Goal: Task Accomplishment & Management: Complete application form

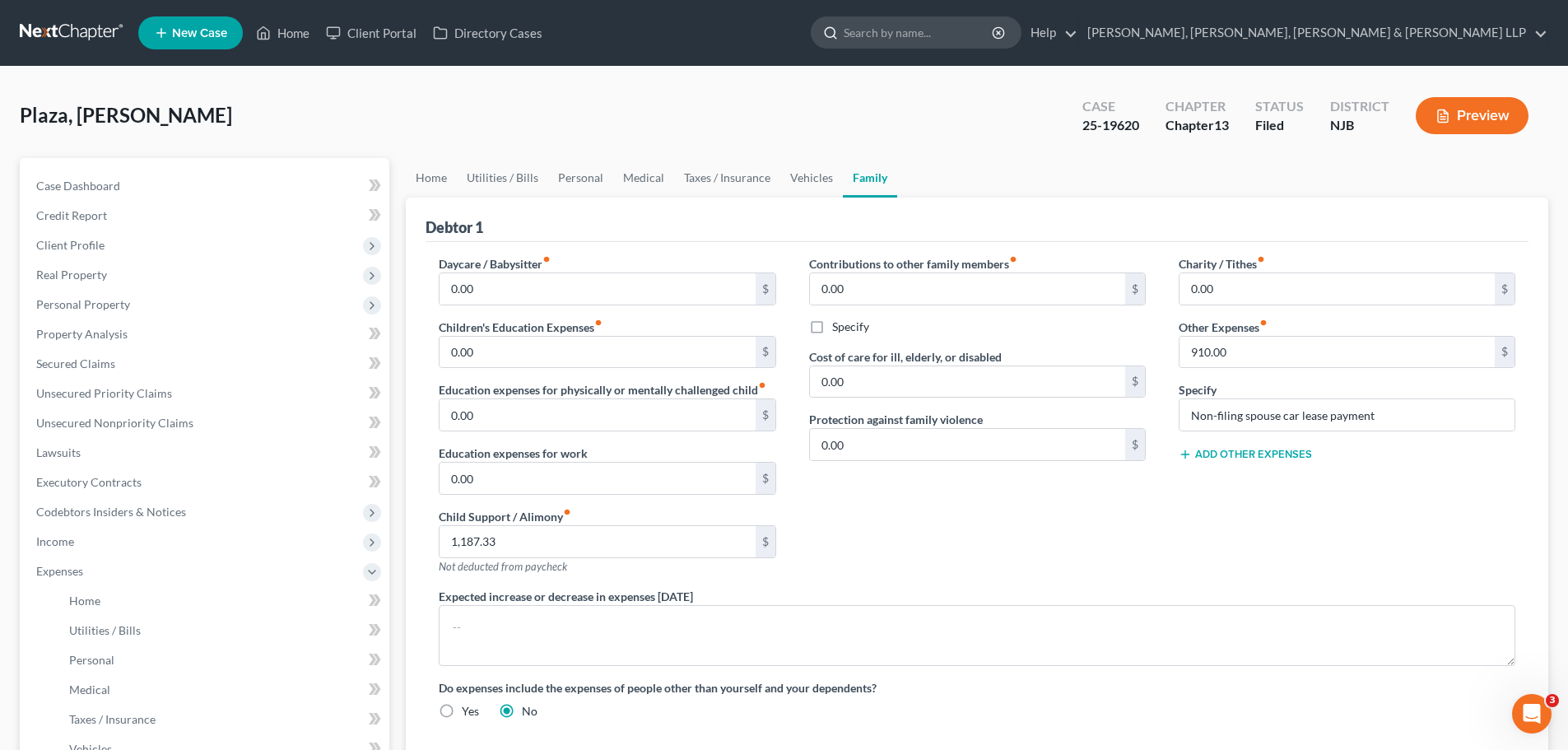
click at [995, 34] on input "search" at bounding box center [919, 32] width 150 height 30
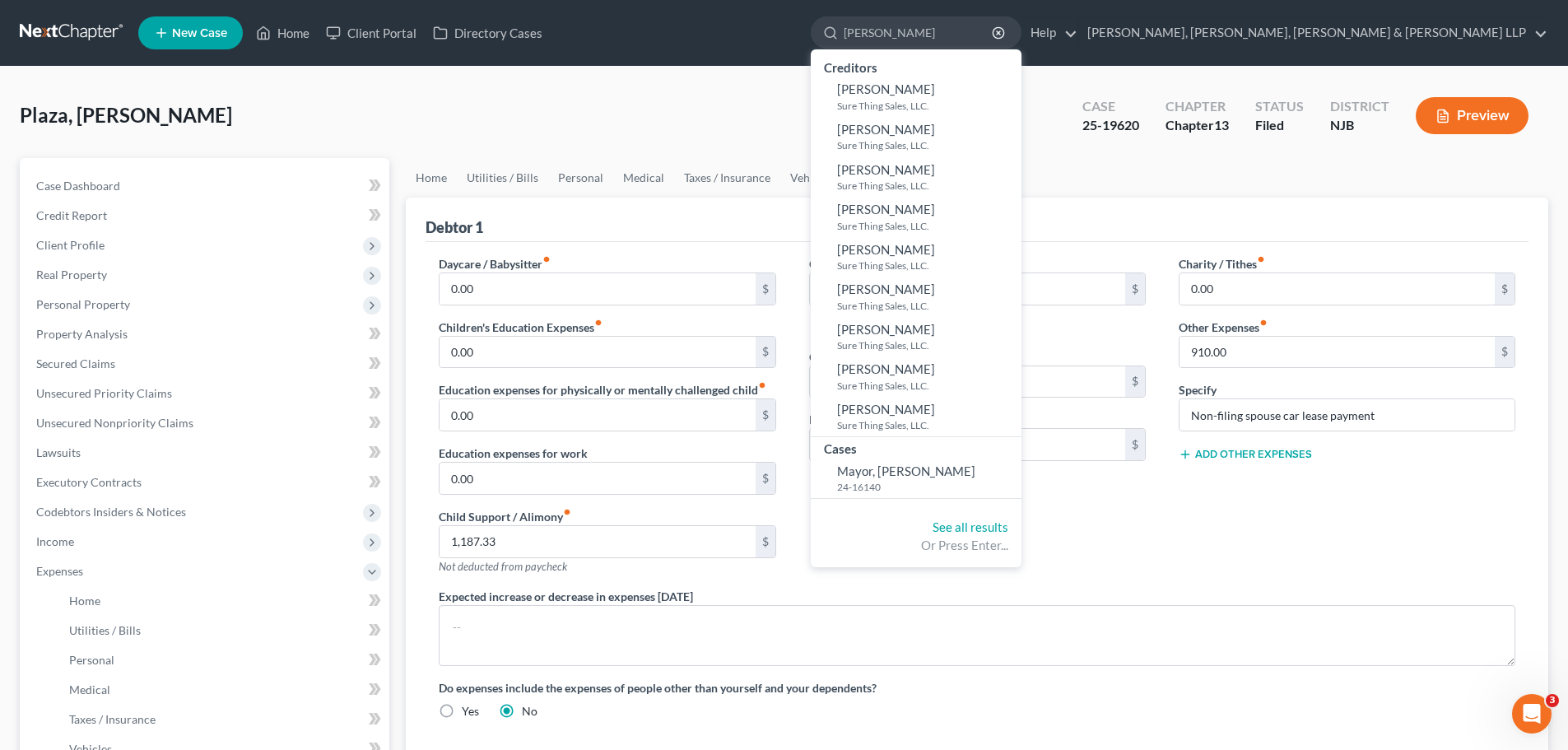
type input "[PERSON_NAME]"
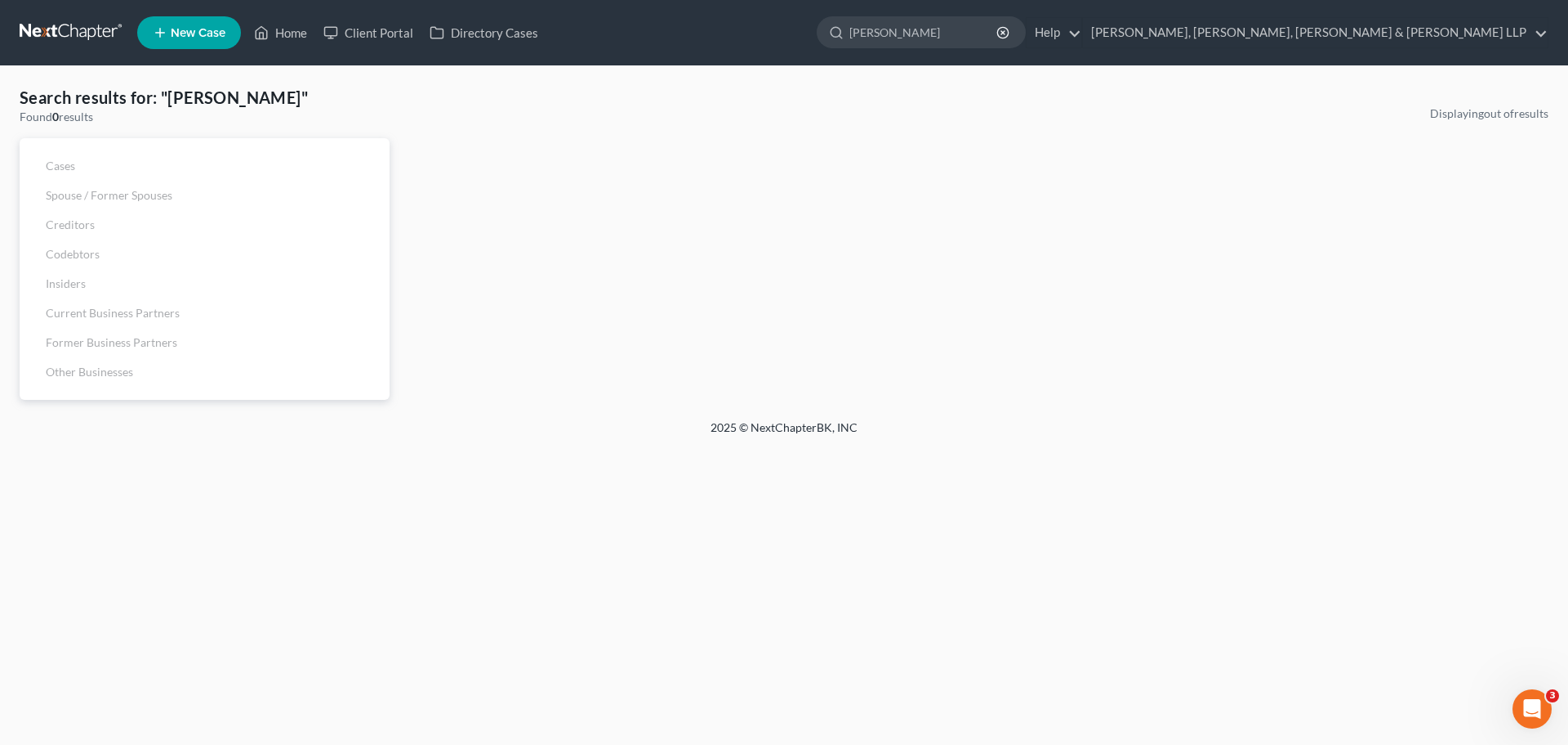
drag, startPoint x: 1135, startPoint y: 32, endPoint x: 989, endPoint y: 45, distance: 146.6
click at [990, 43] on ul "New Case Home Client Portal Directory Cases [PERSON_NAME] - No Result - See all…" at bounding box center [842, 32] width 1411 height 42
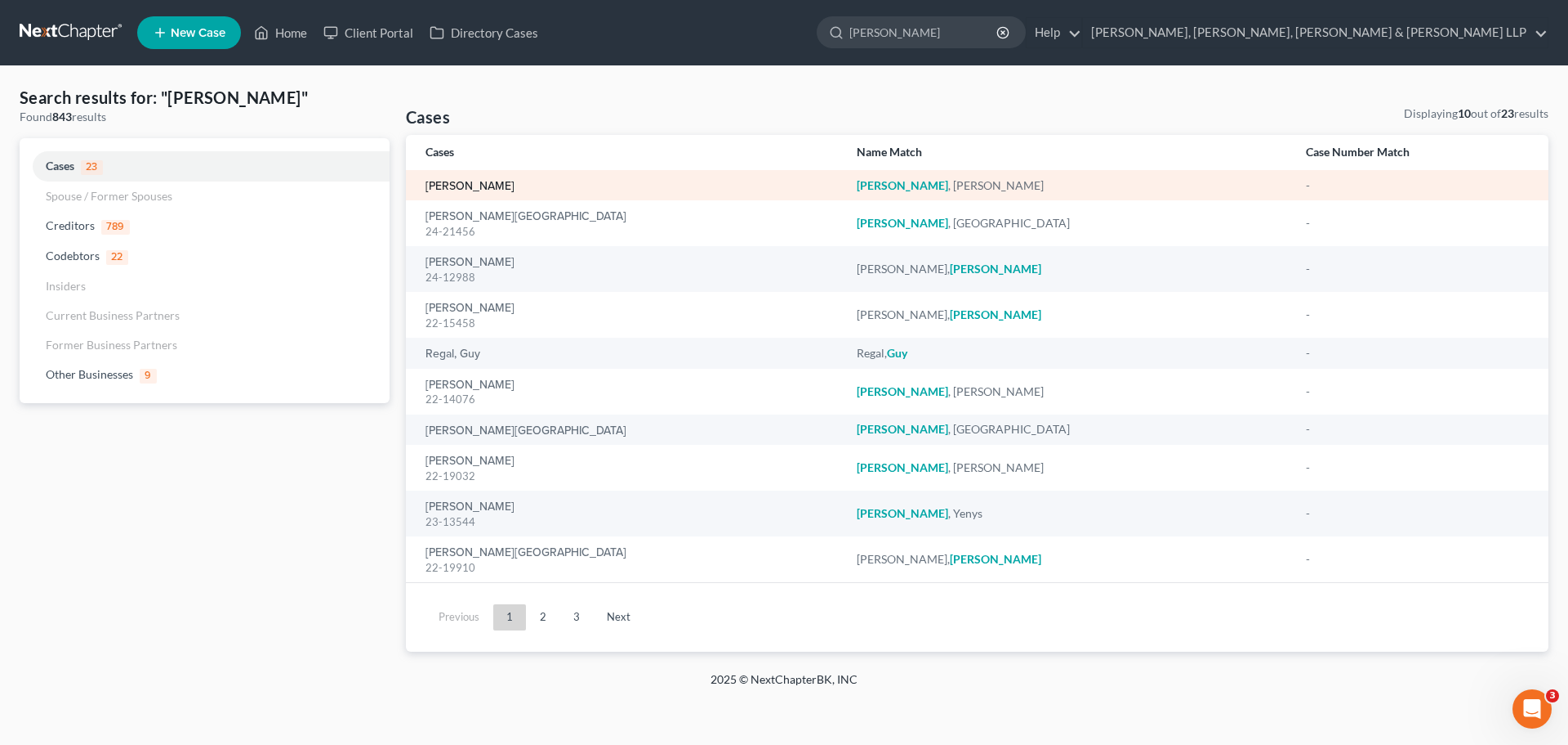
type input "[PERSON_NAME]"
click at [496, 185] on link "[PERSON_NAME]" at bounding box center [469, 186] width 89 height 11
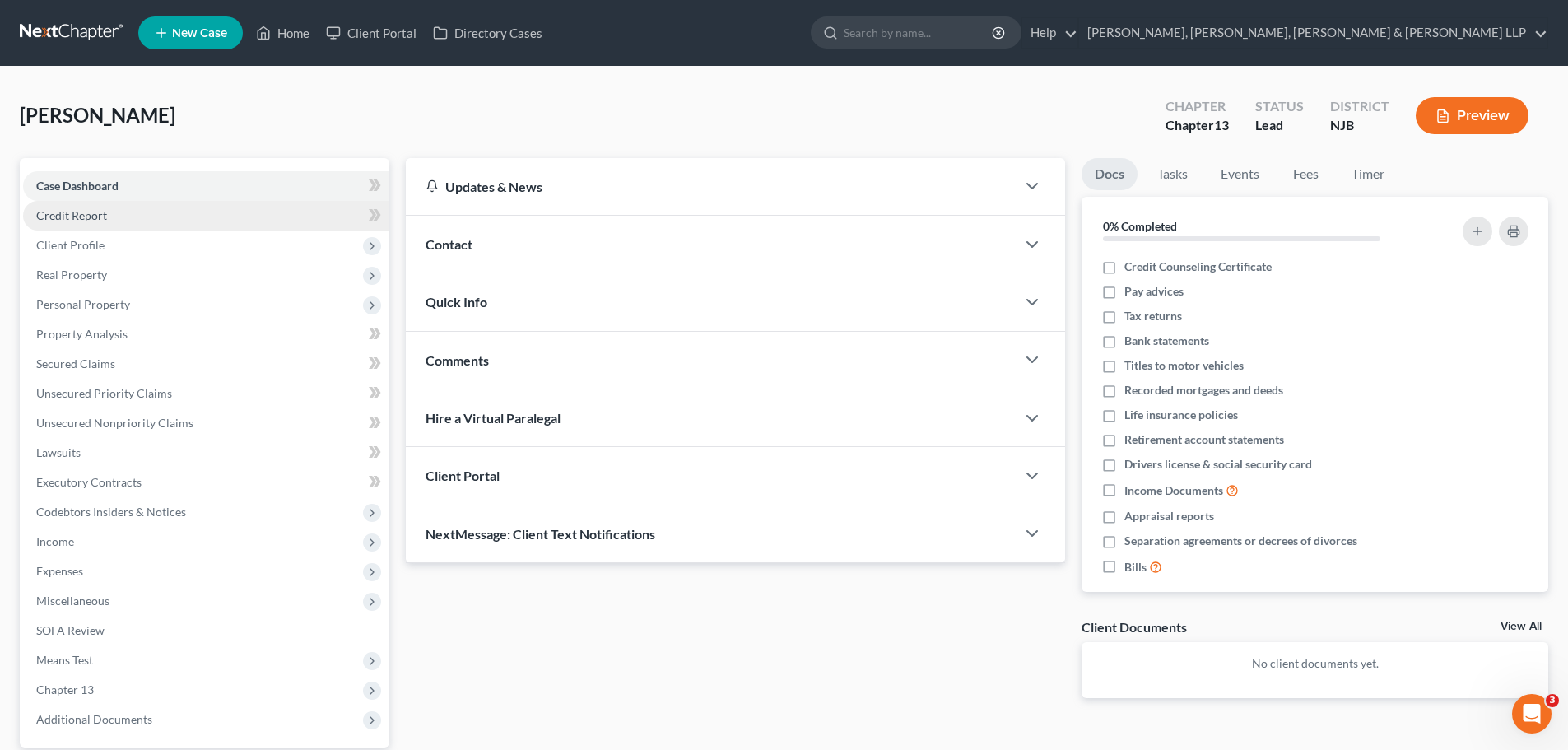
click at [94, 219] on span "Credit Report" at bounding box center [71, 215] width 71 height 14
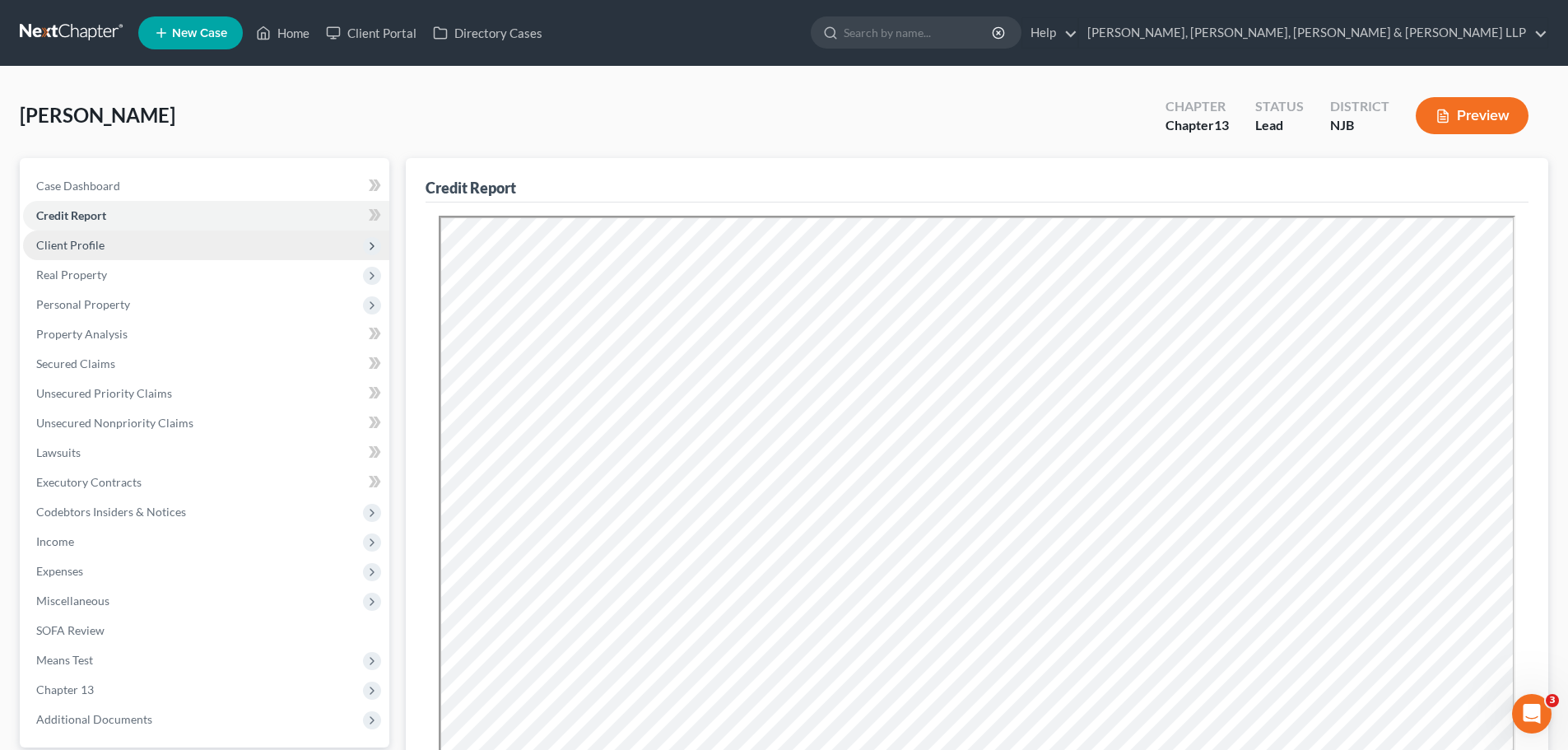
click at [95, 244] on span "Client Profile" at bounding box center [70, 244] width 68 height 14
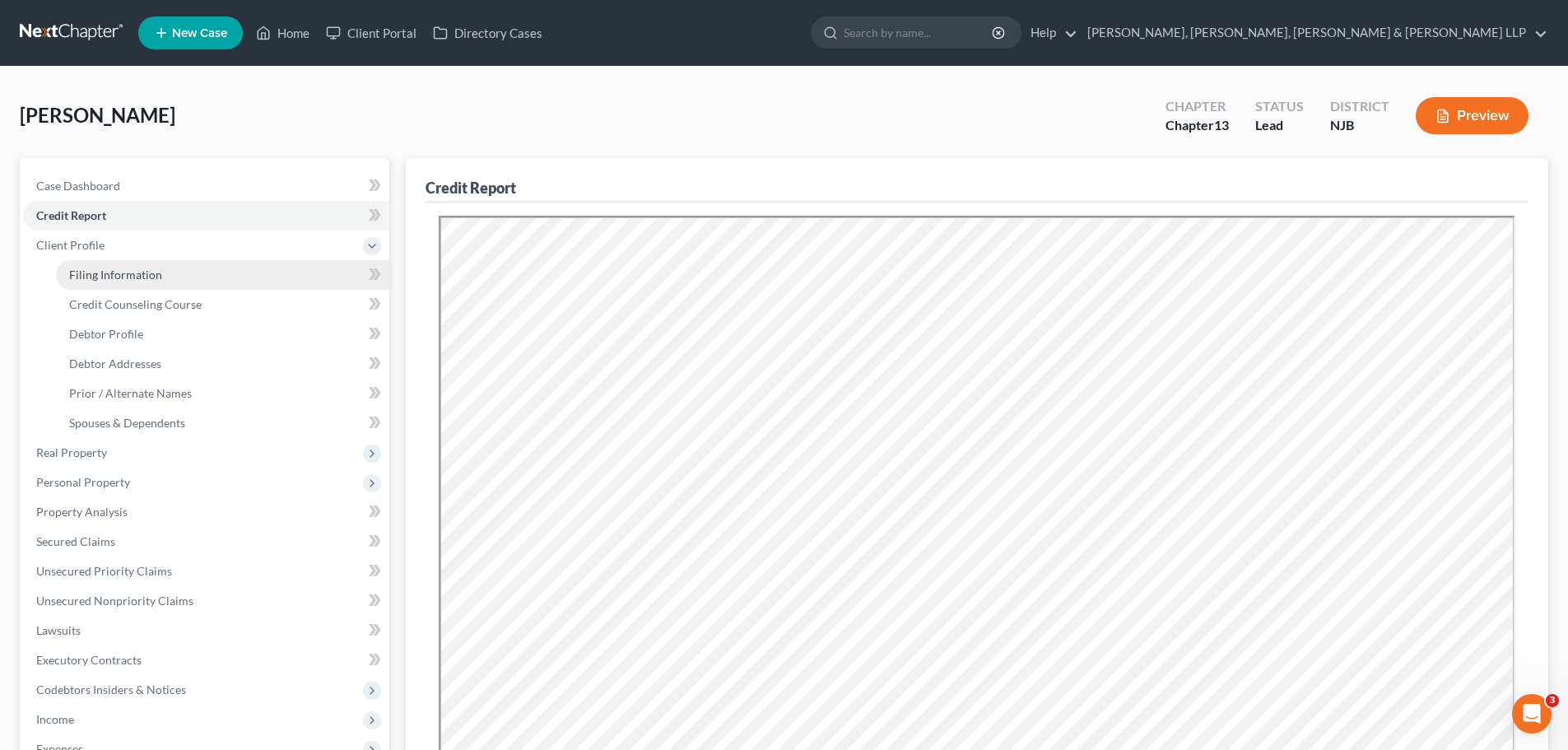
click at [135, 273] on span "Filing Information" at bounding box center [115, 274] width 93 height 14
select select "1"
select select "0"
select select "3"
select select "0"
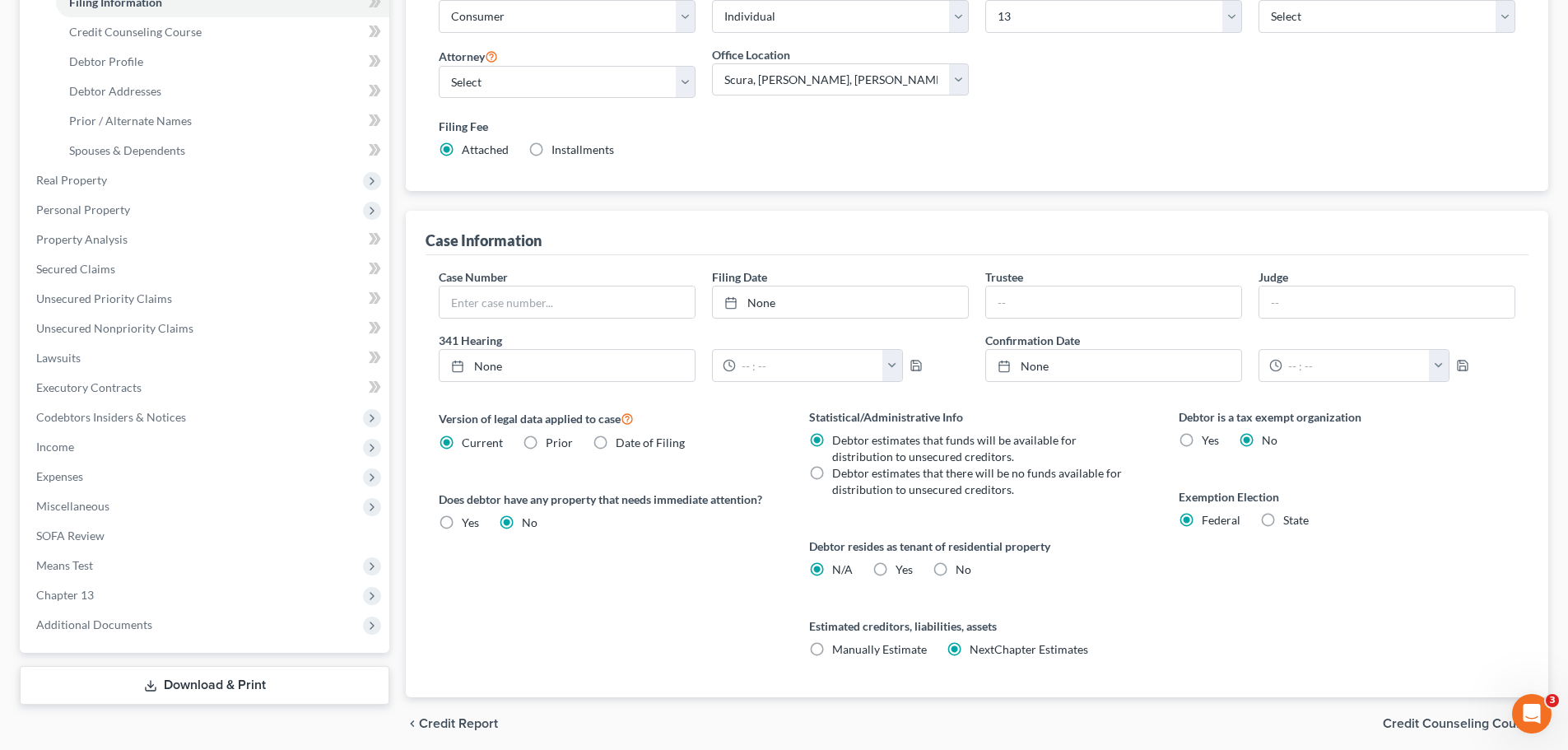
scroll to position [170, 0]
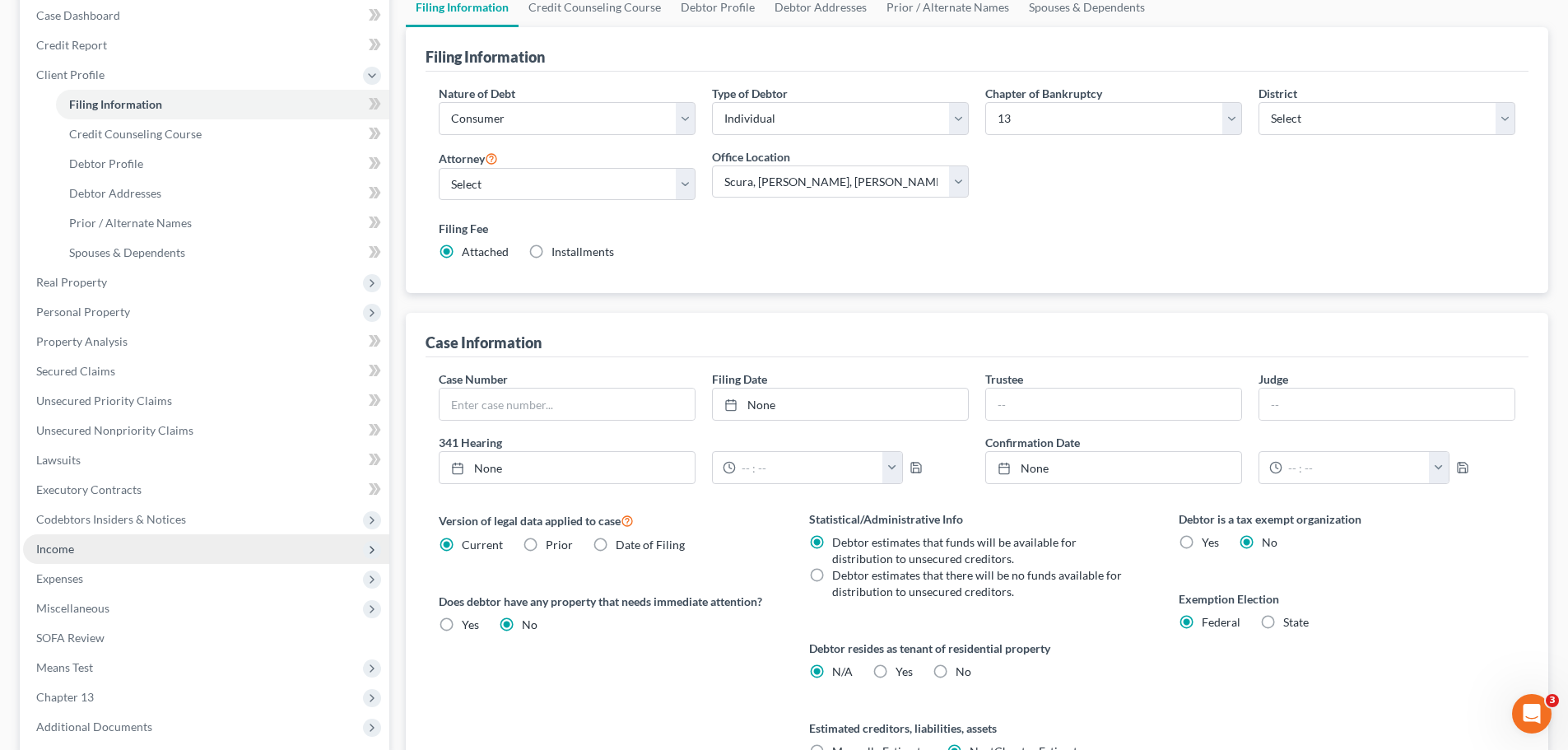
click at [92, 555] on span "Income" at bounding box center [205, 549] width 366 height 29
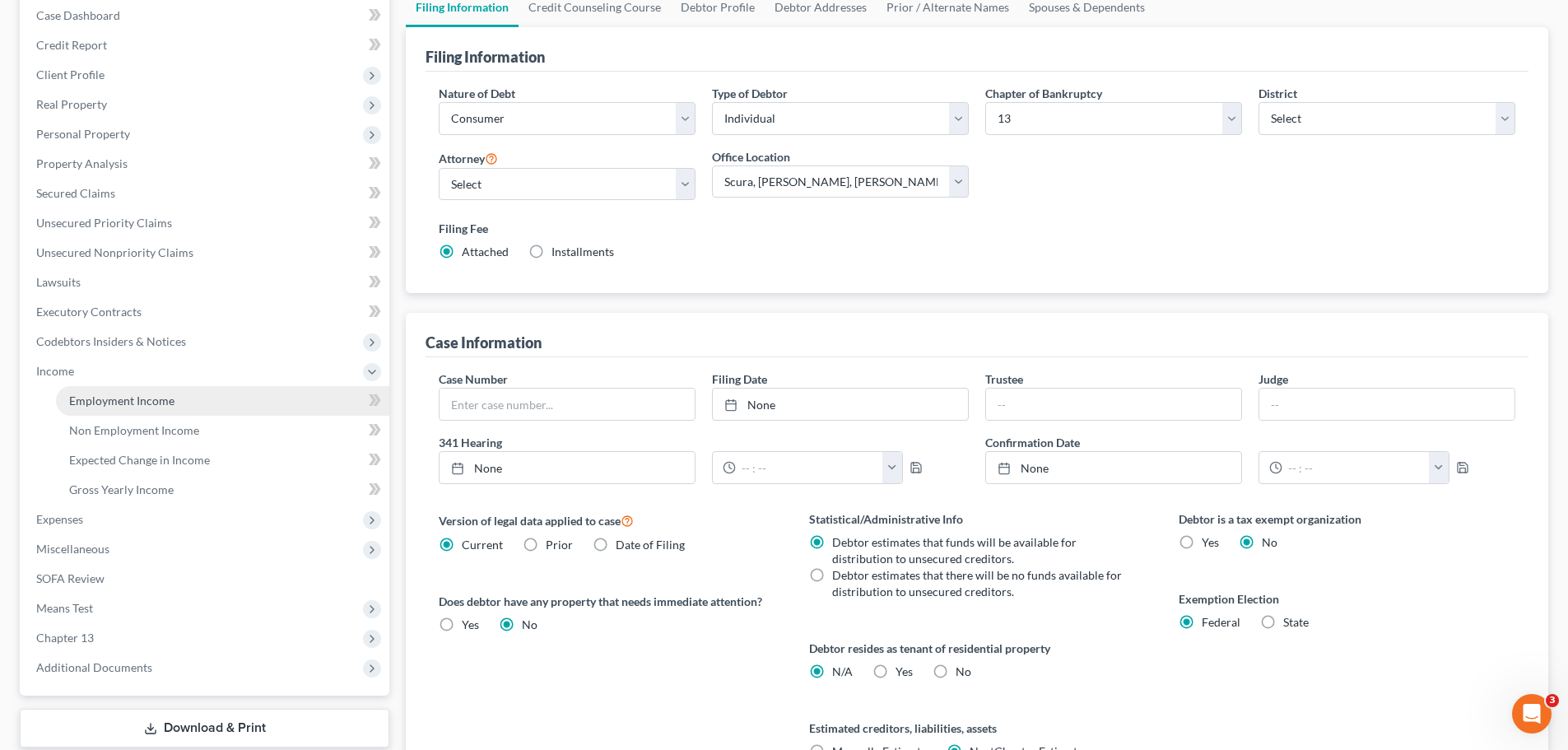
click at [126, 402] on span "Employment Income" at bounding box center [121, 400] width 105 height 14
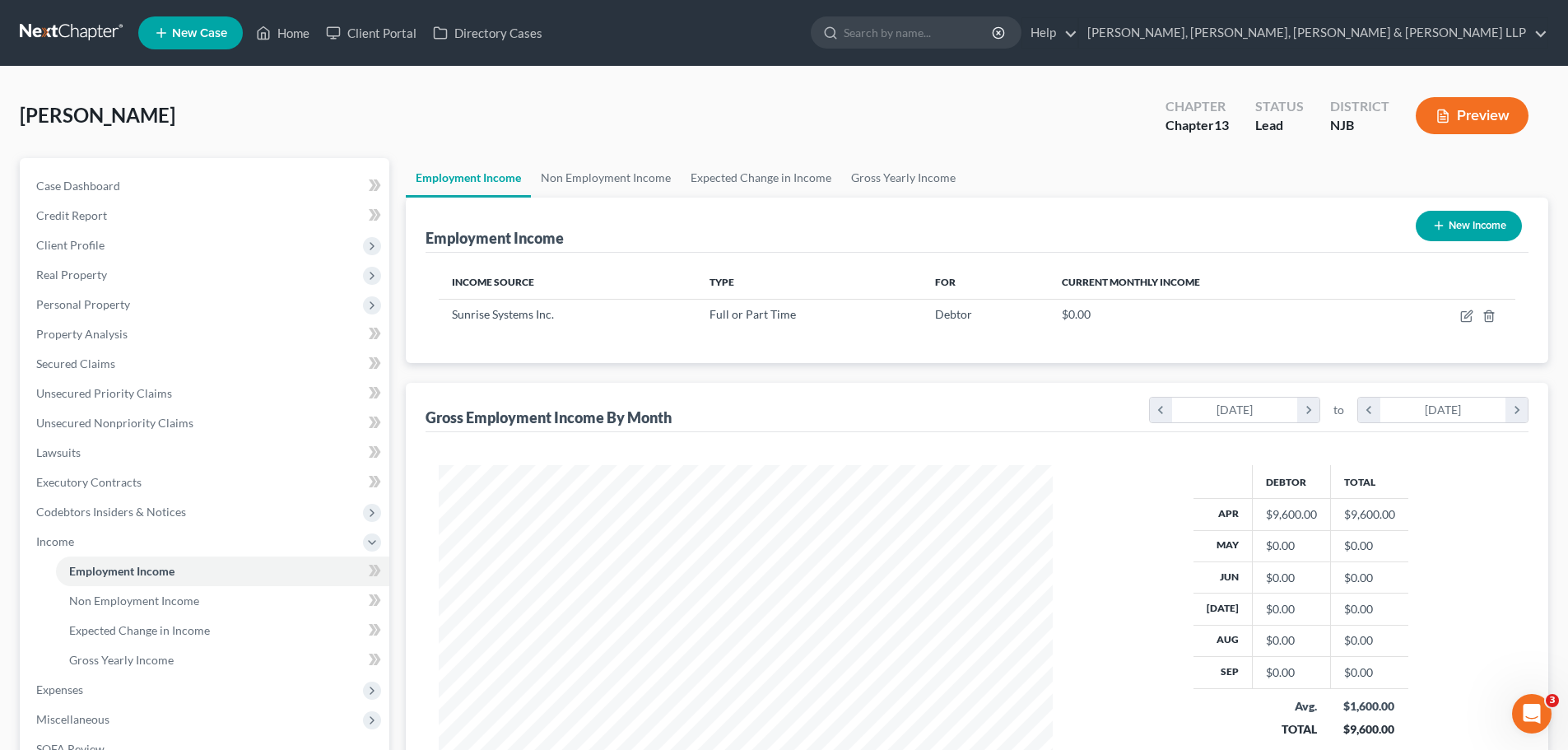
scroll to position [306, 647]
click at [115, 598] on span "Non Employment Income" at bounding box center [133, 600] width 130 height 14
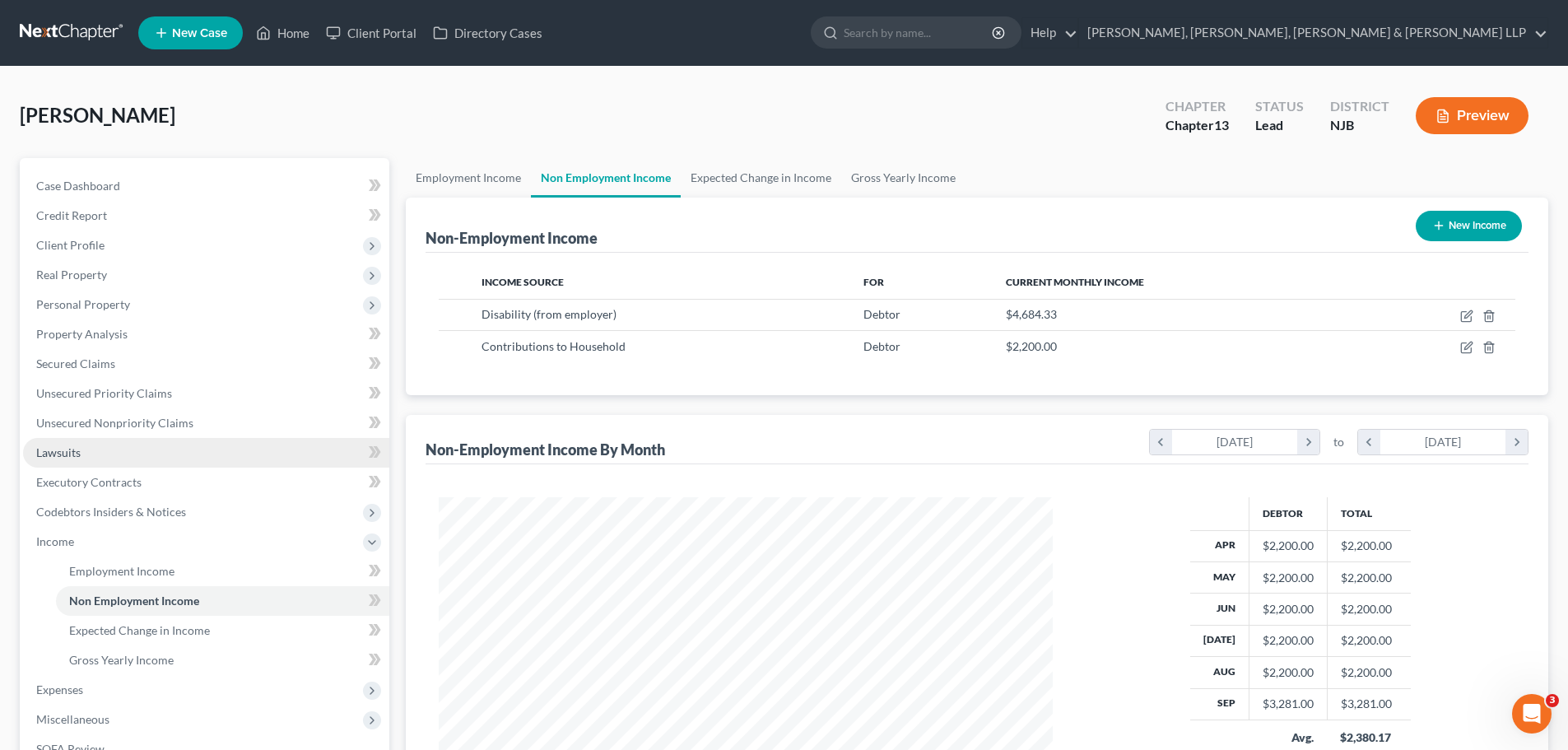
scroll to position [231, 0]
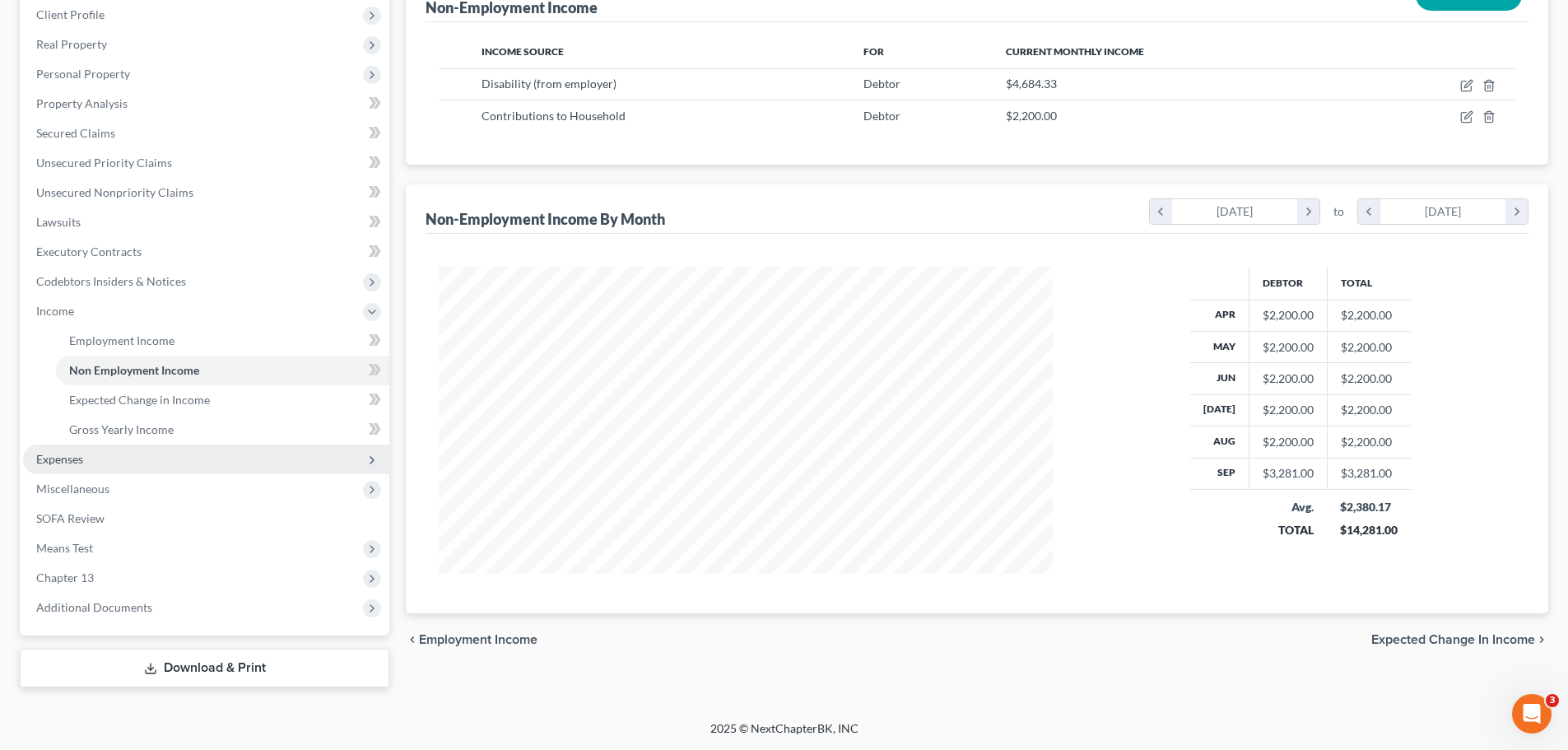
click at [119, 462] on span "Expenses" at bounding box center [205, 459] width 366 height 29
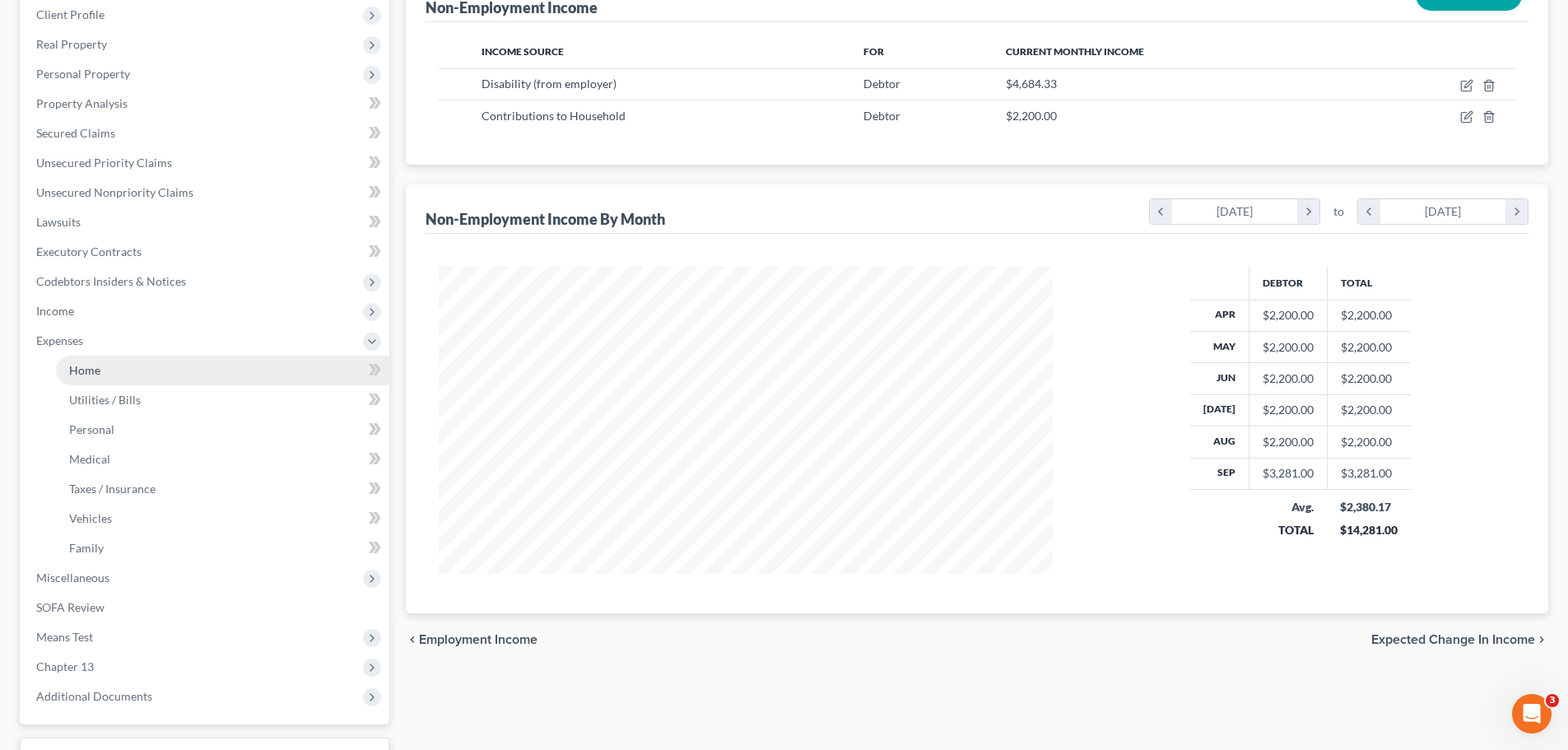
click at [104, 379] on link "Home" at bounding box center [222, 370] width 333 height 29
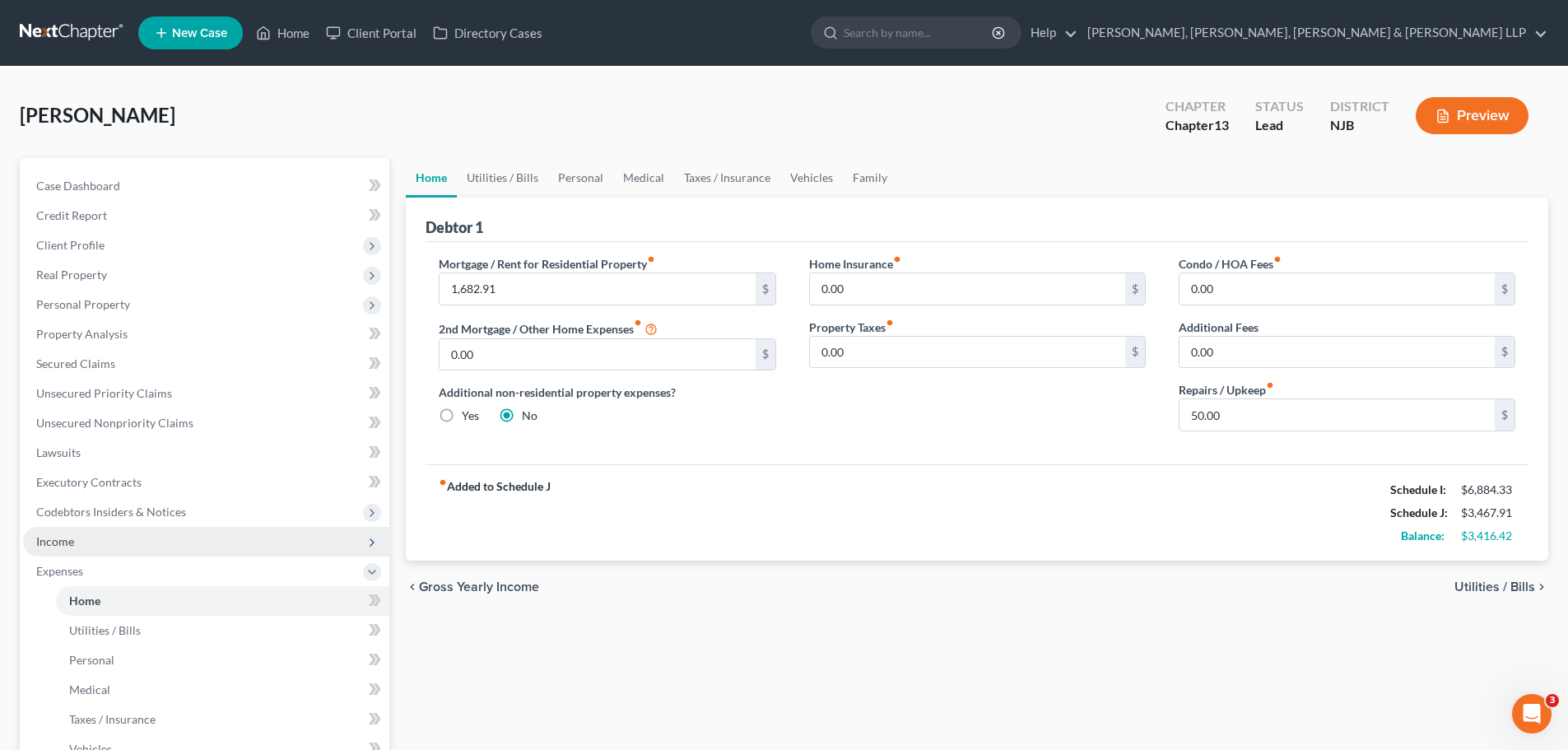
click at [129, 540] on span "Income" at bounding box center [205, 541] width 366 height 29
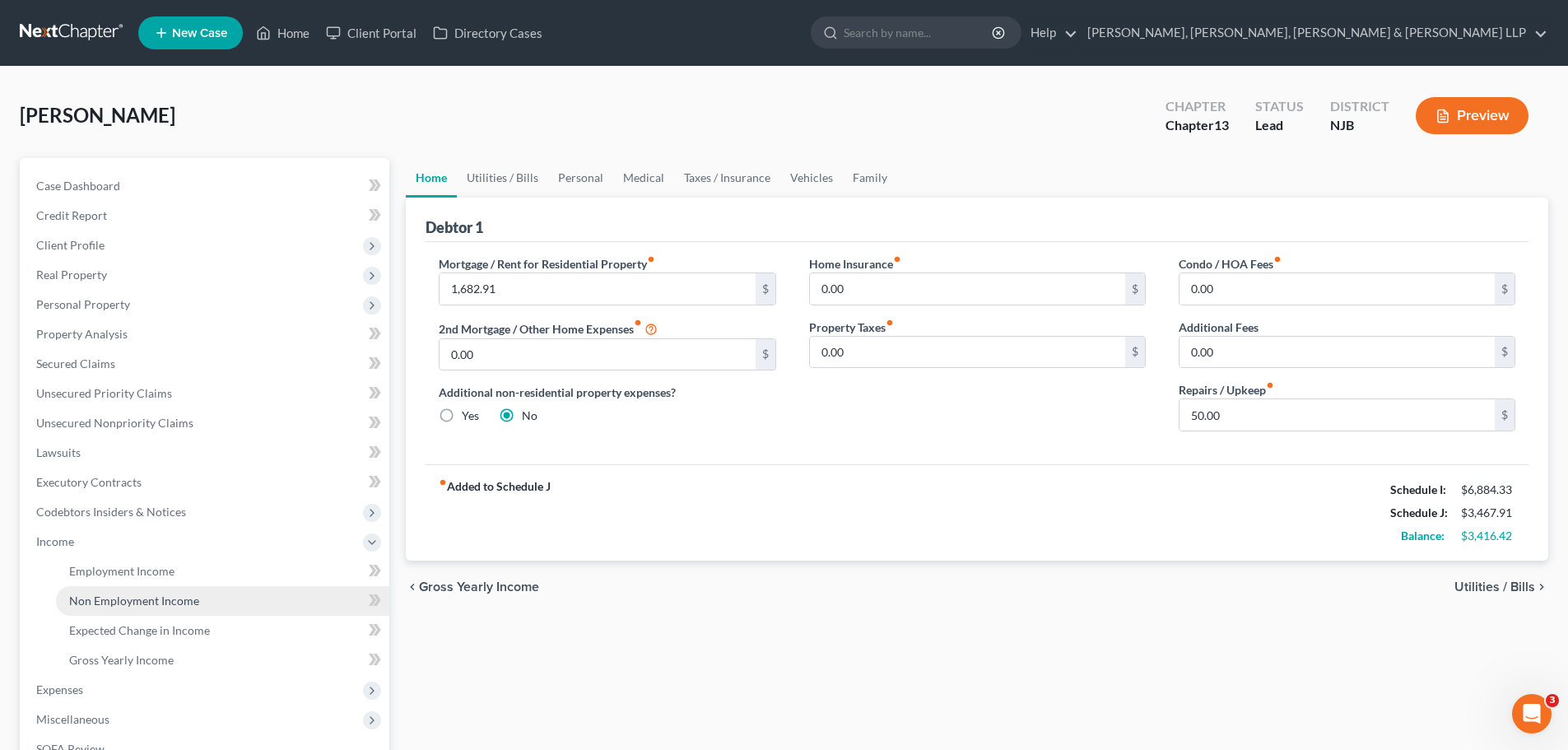
click at [137, 600] on span "Non Employment Income" at bounding box center [133, 600] width 130 height 14
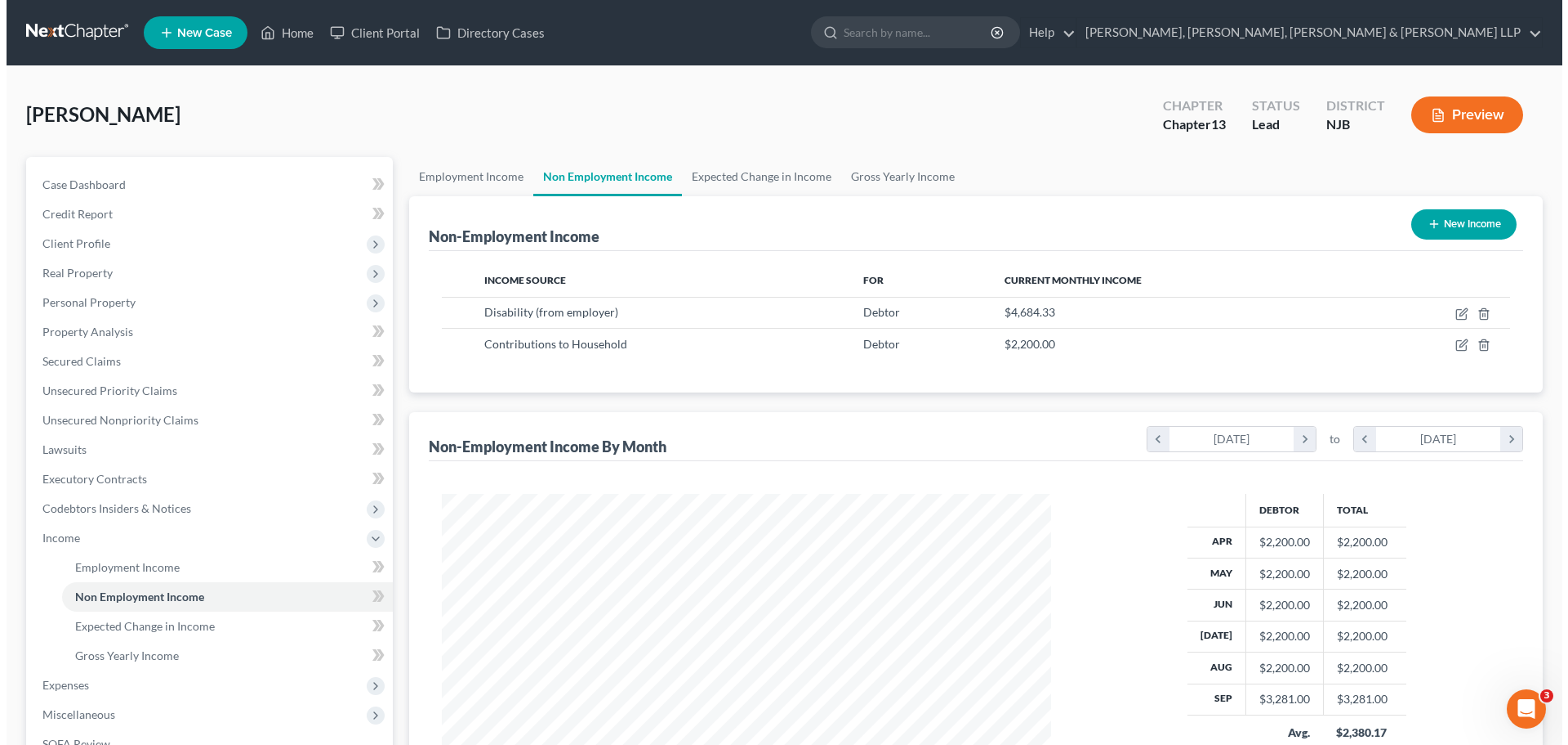
scroll to position [304, 642]
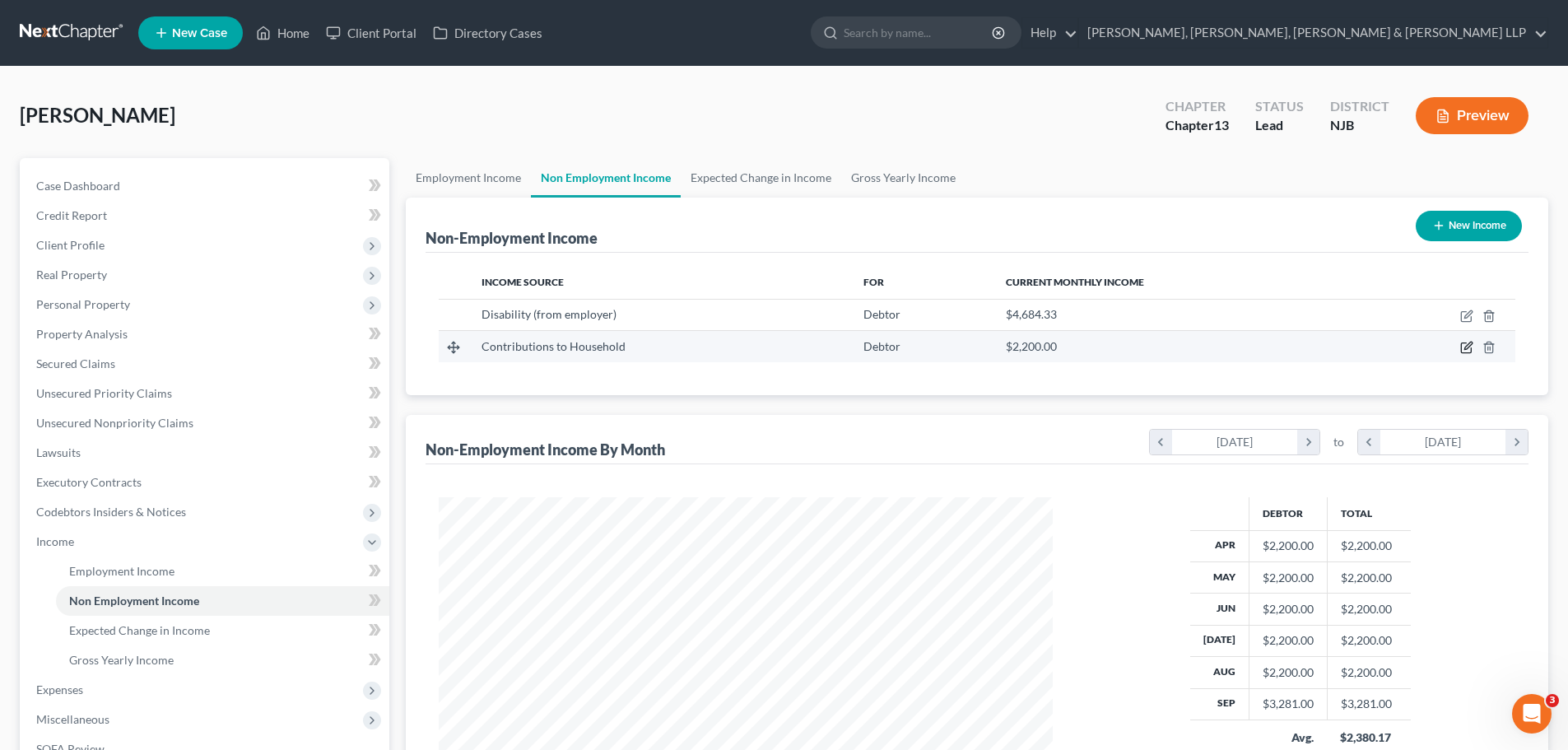
click at [1466, 347] on icon "button" at bounding box center [1469, 346] width 8 height 8
select select "8"
select select "0"
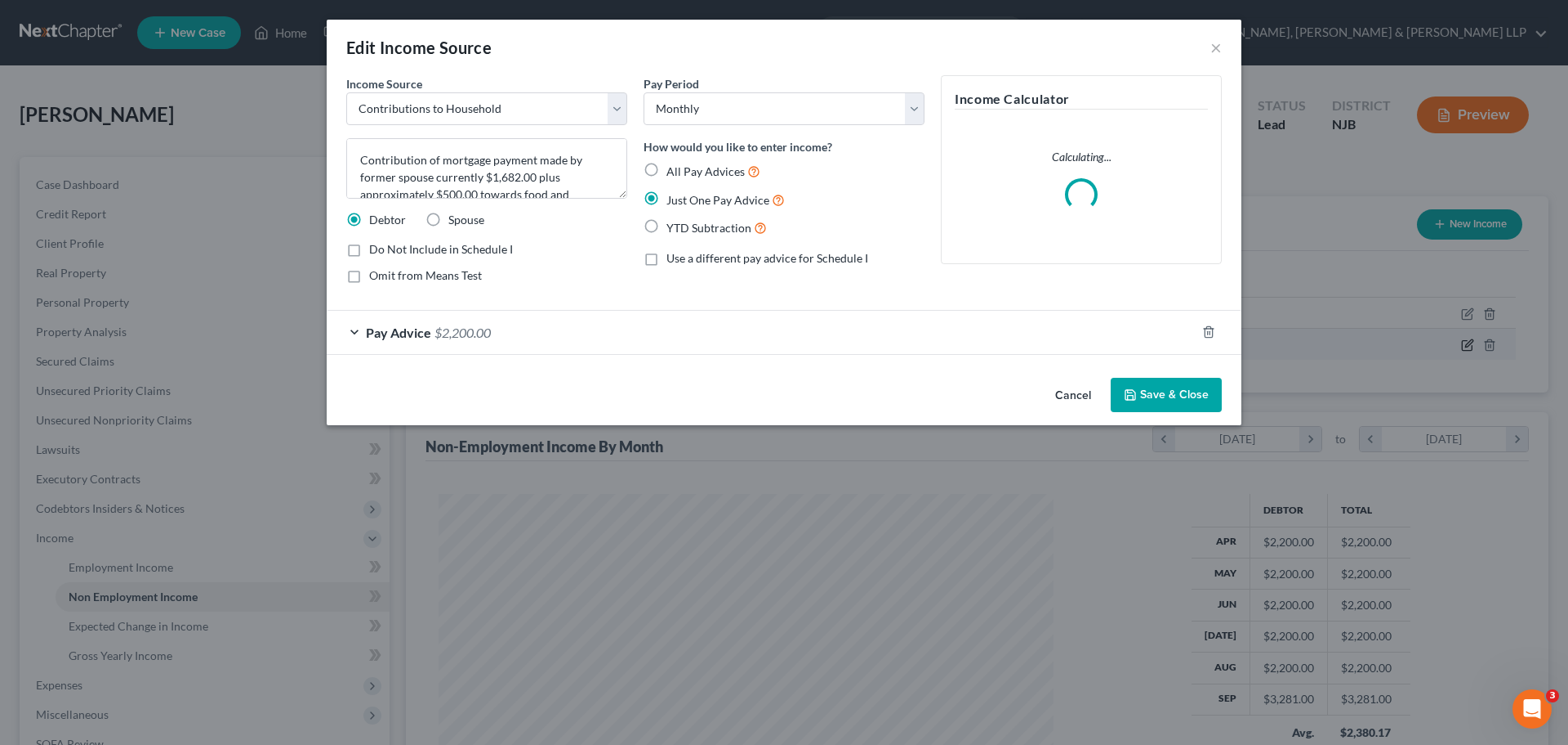
scroll to position [307, 648]
click at [500, 330] on div "Pay Advice $2,200.00" at bounding box center [761, 333] width 869 height 43
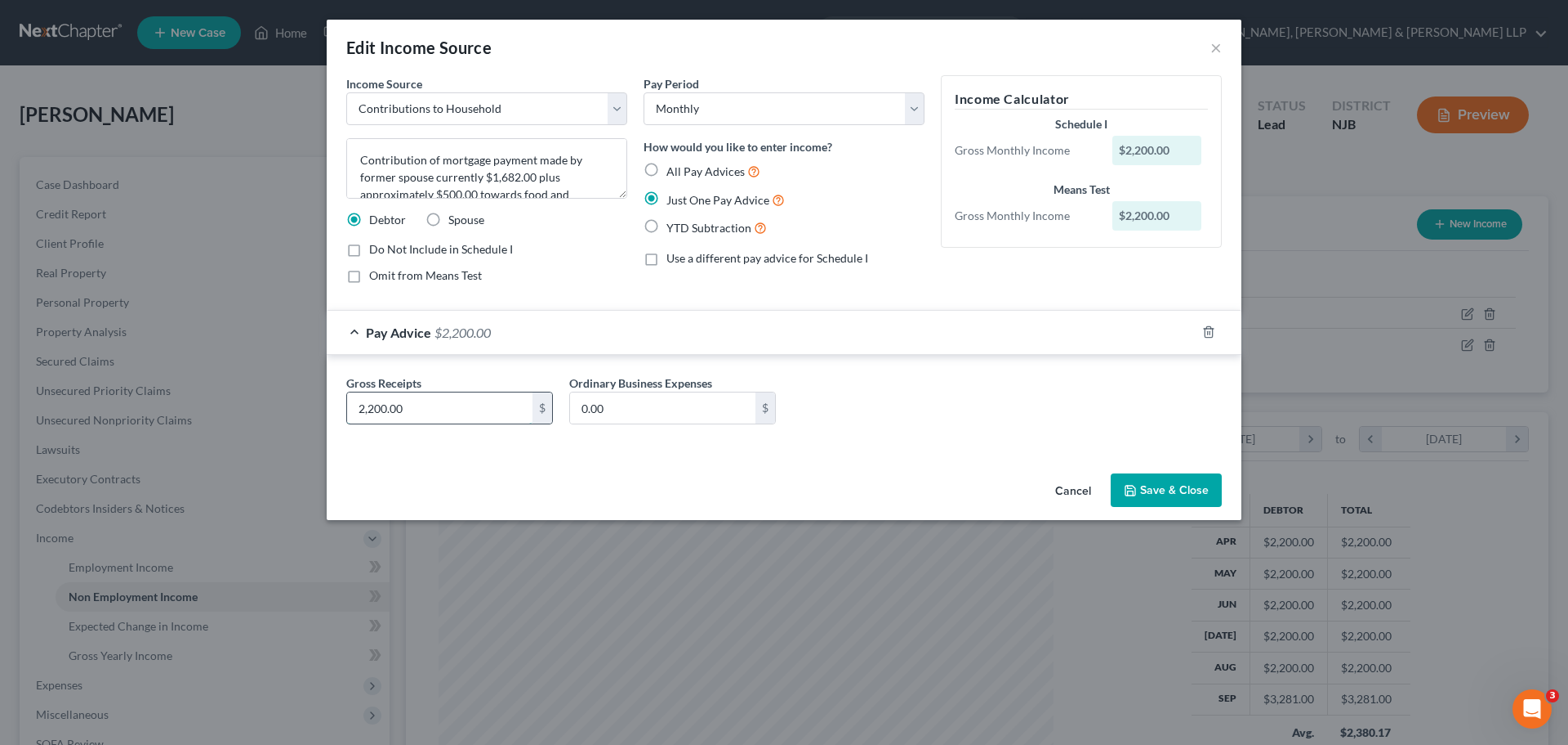
click at [429, 404] on input "2,200.00" at bounding box center [439, 408] width 185 height 31
type input "1,350.00"
click at [441, 159] on textarea "Contribution of mortgage payment made by former spouse currently $1,682.00 plus…" at bounding box center [486, 168] width 281 height 60
click at [411, 159] on textarea "Contribution of half the monthly mortgage payment made by former spouse current…" at bounding box center [486, 168] width 281 height 60
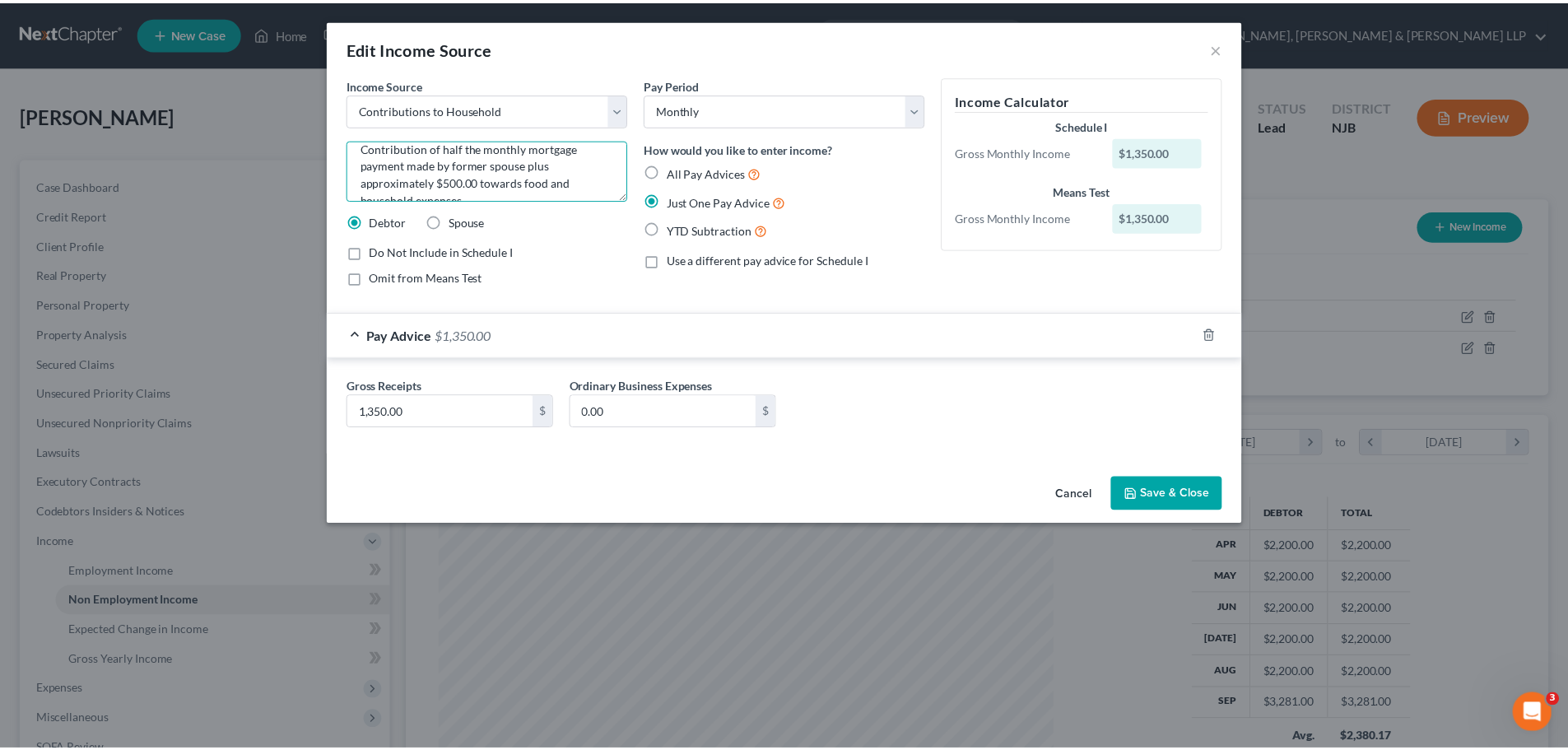
scroll to position [0, 0]
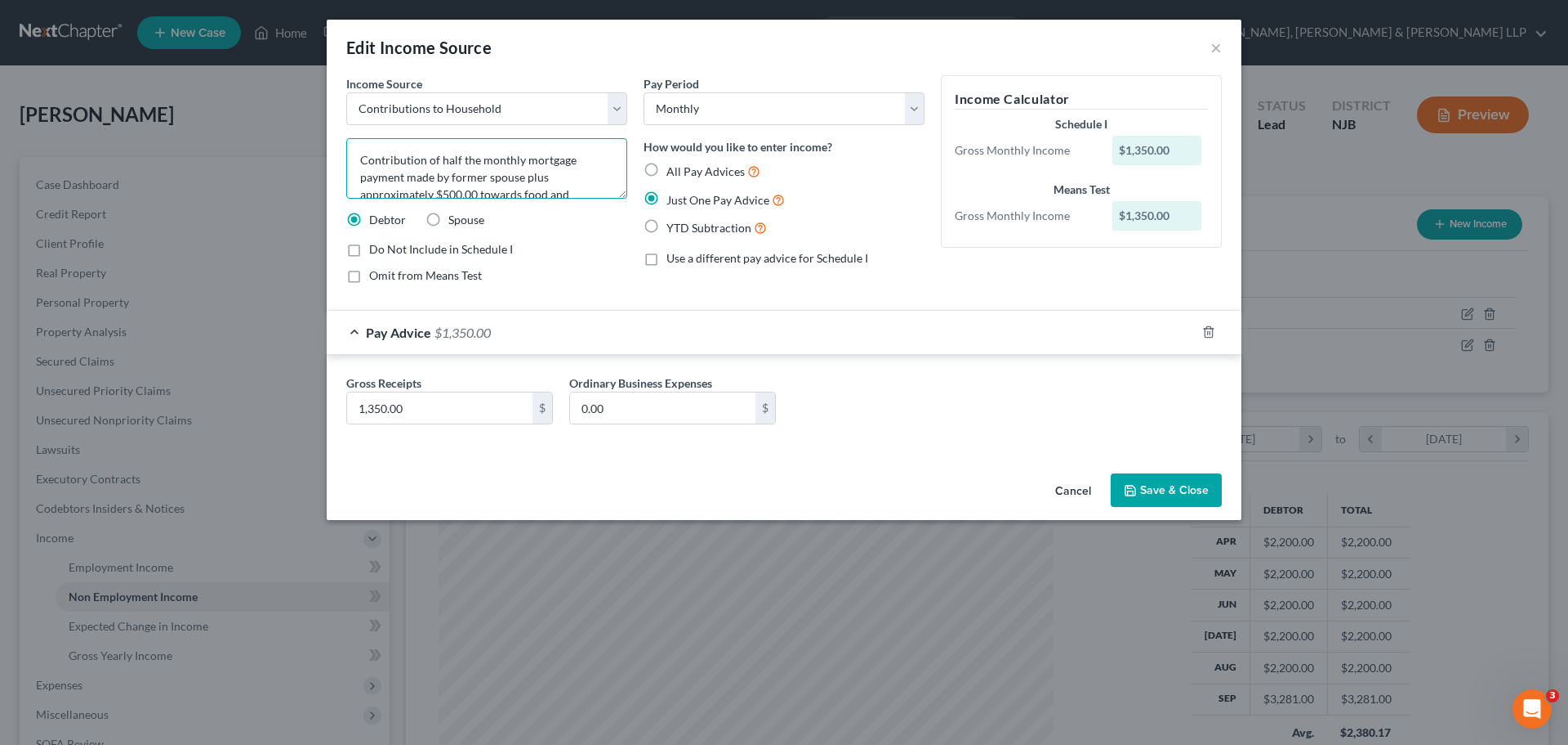
type textarea "Contribution of half the monthly mortgage payment made by former spouse plus ap…"
click at [1185, 481] on button "Save & Close" at bounding box center [1166, 490] width 111 height 35
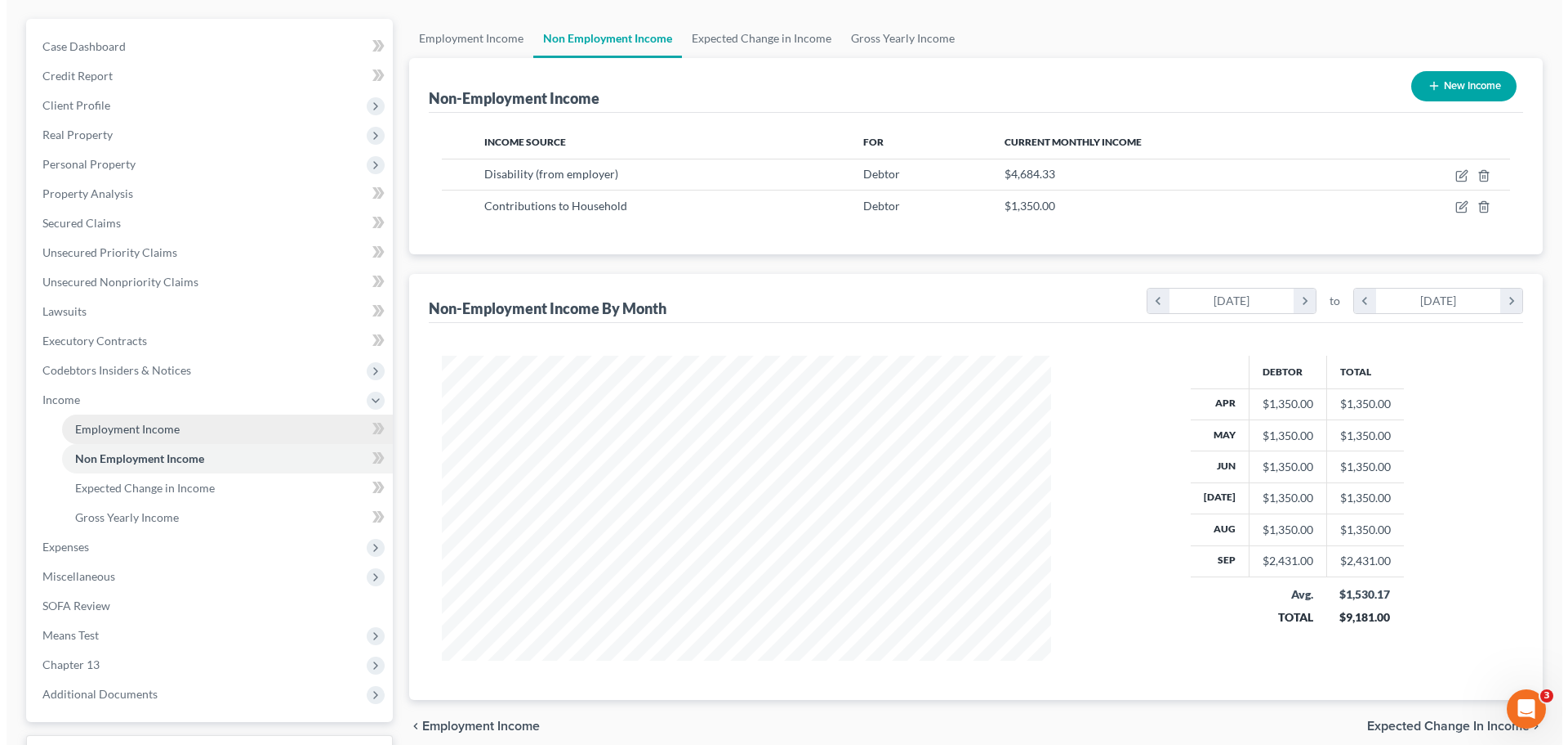
scroll to position [163, 0]
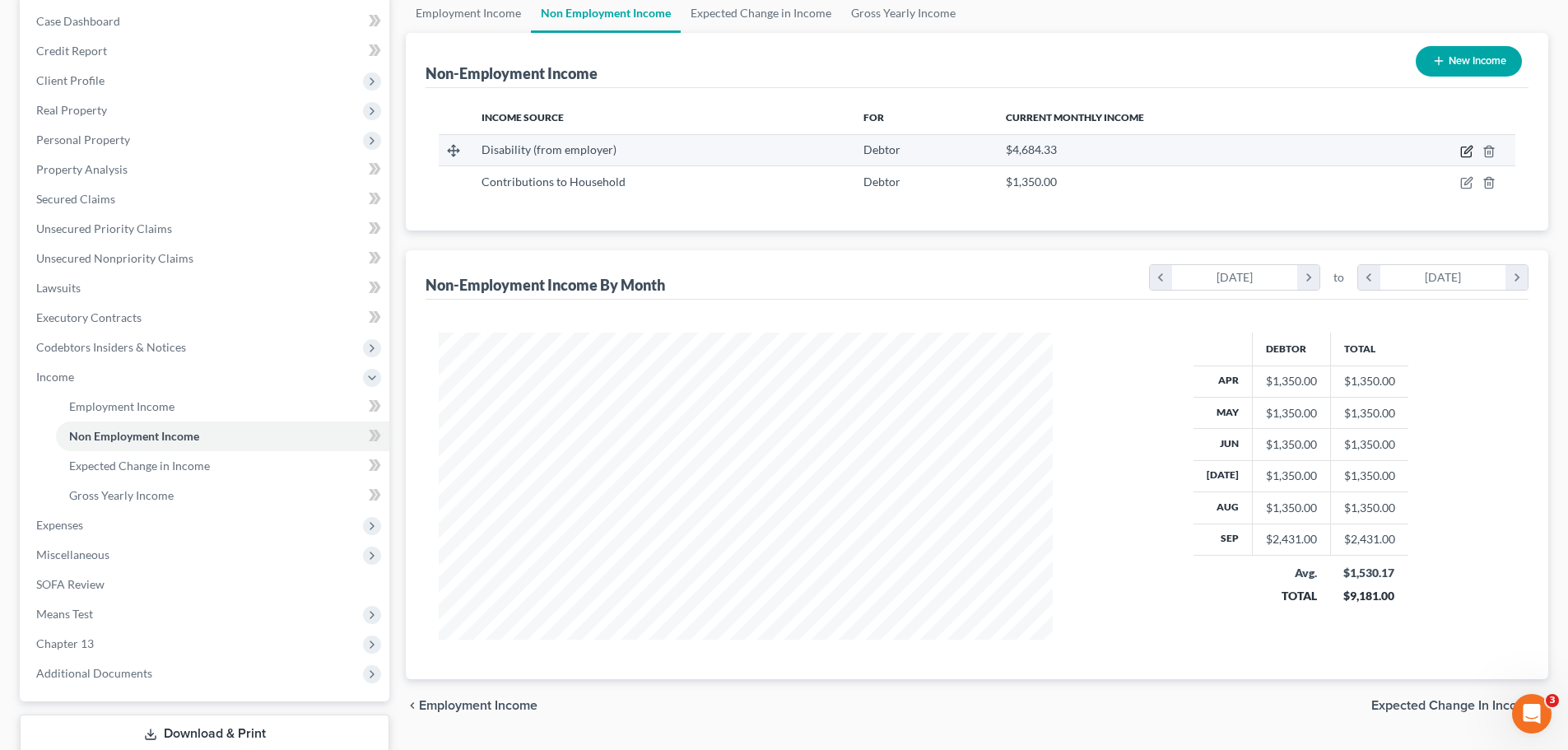
click at [1467, 155] on icon "button" at bounding box center [1467, 151] width 13 height 13
select select "1"
select select "3"
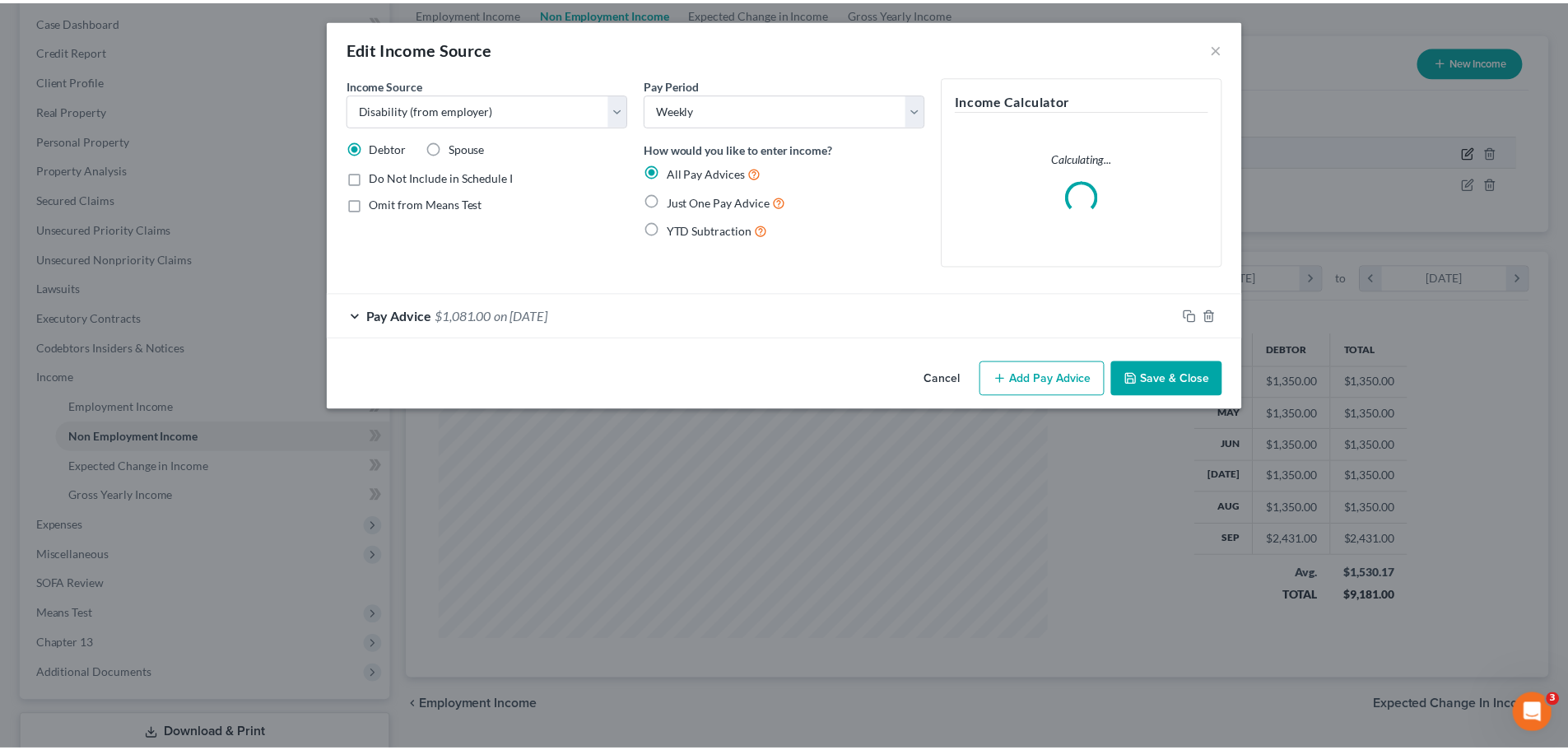
scroll to position [309, 653]
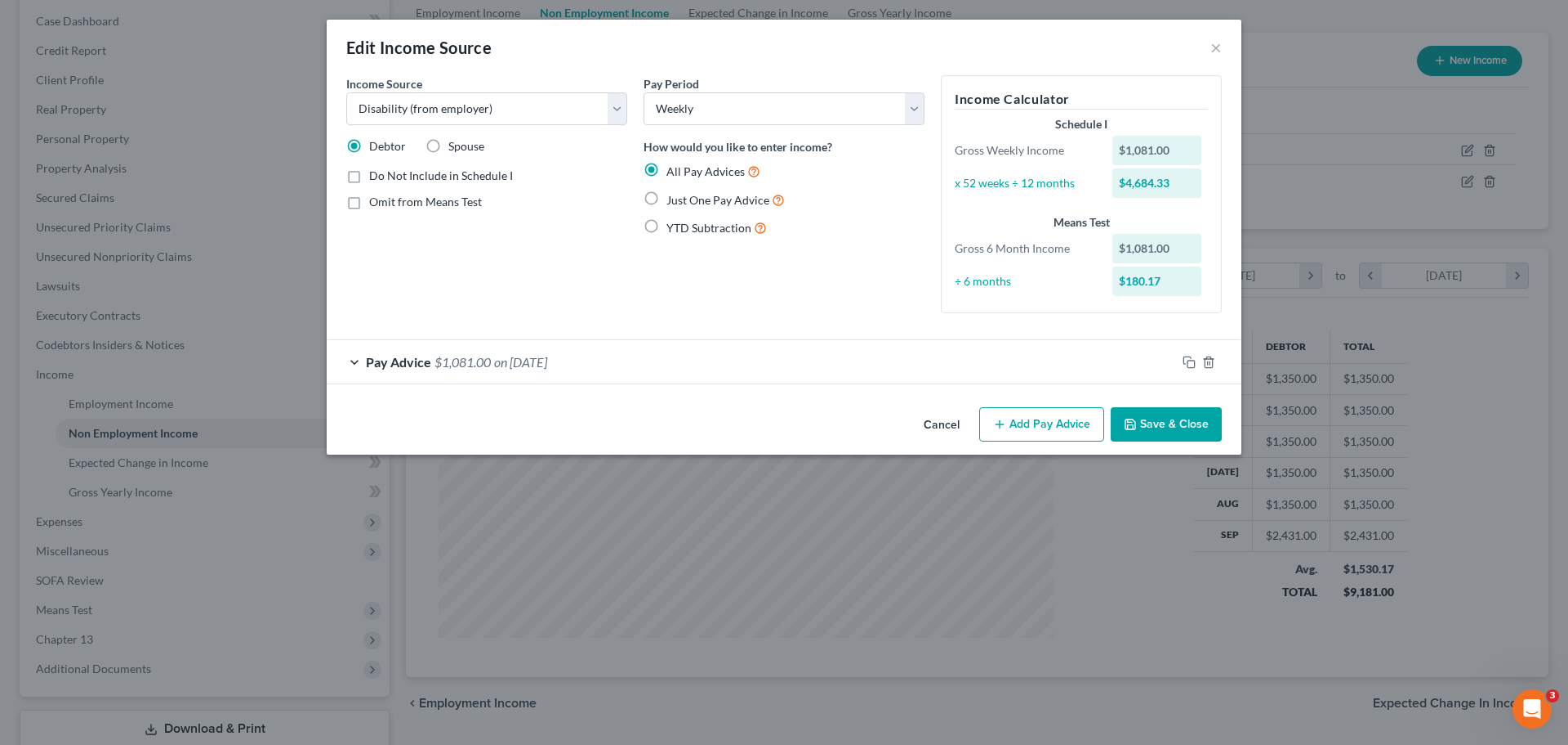
click at [779, 367] on div "Pay Advice $1,081.00 on [DATE]" at bounding box center [751, 362] width 850 height 43
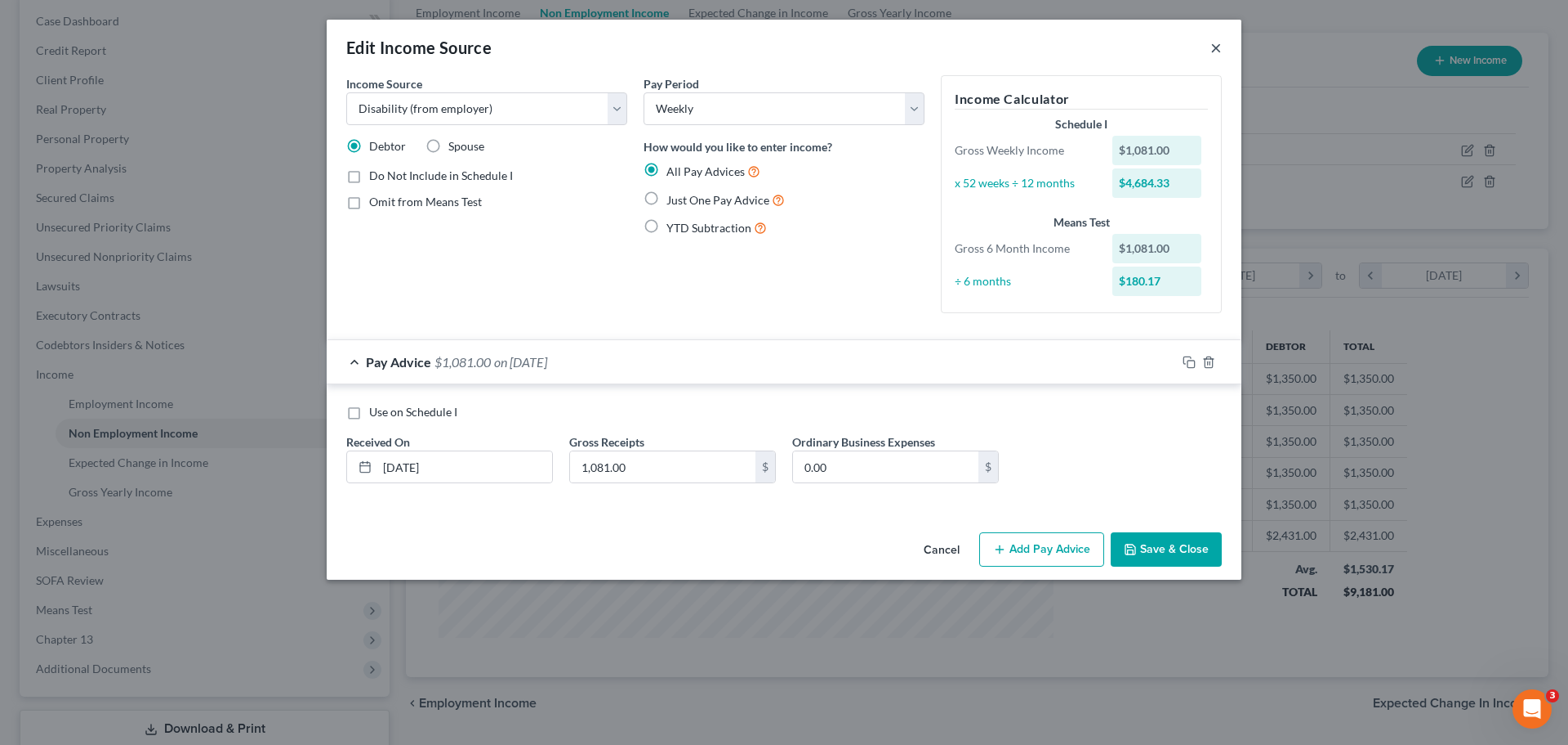
click at [1220, 52] on button "×" at bounding box center [1216, 47] width 11 height 20
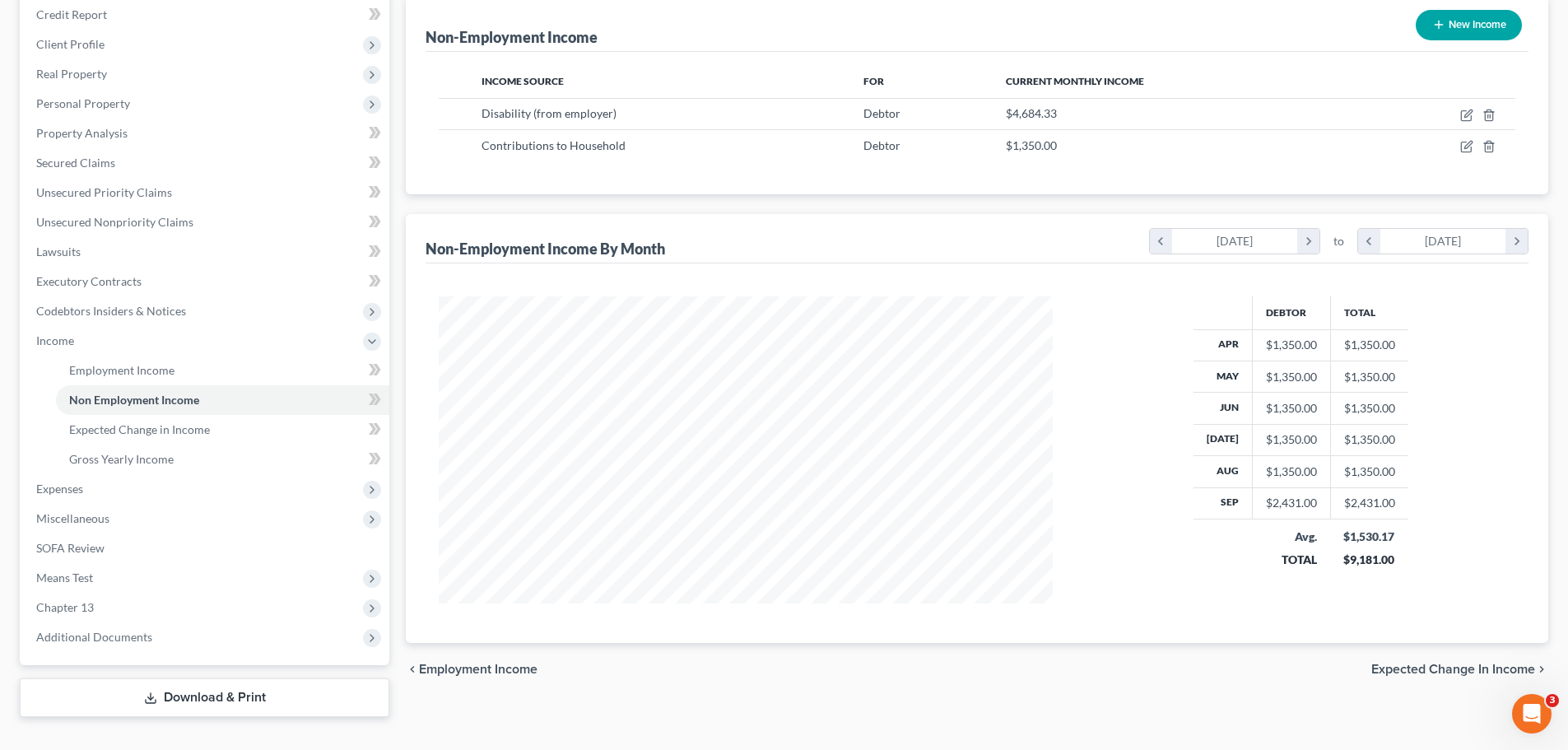
scroll to position [231, 0]
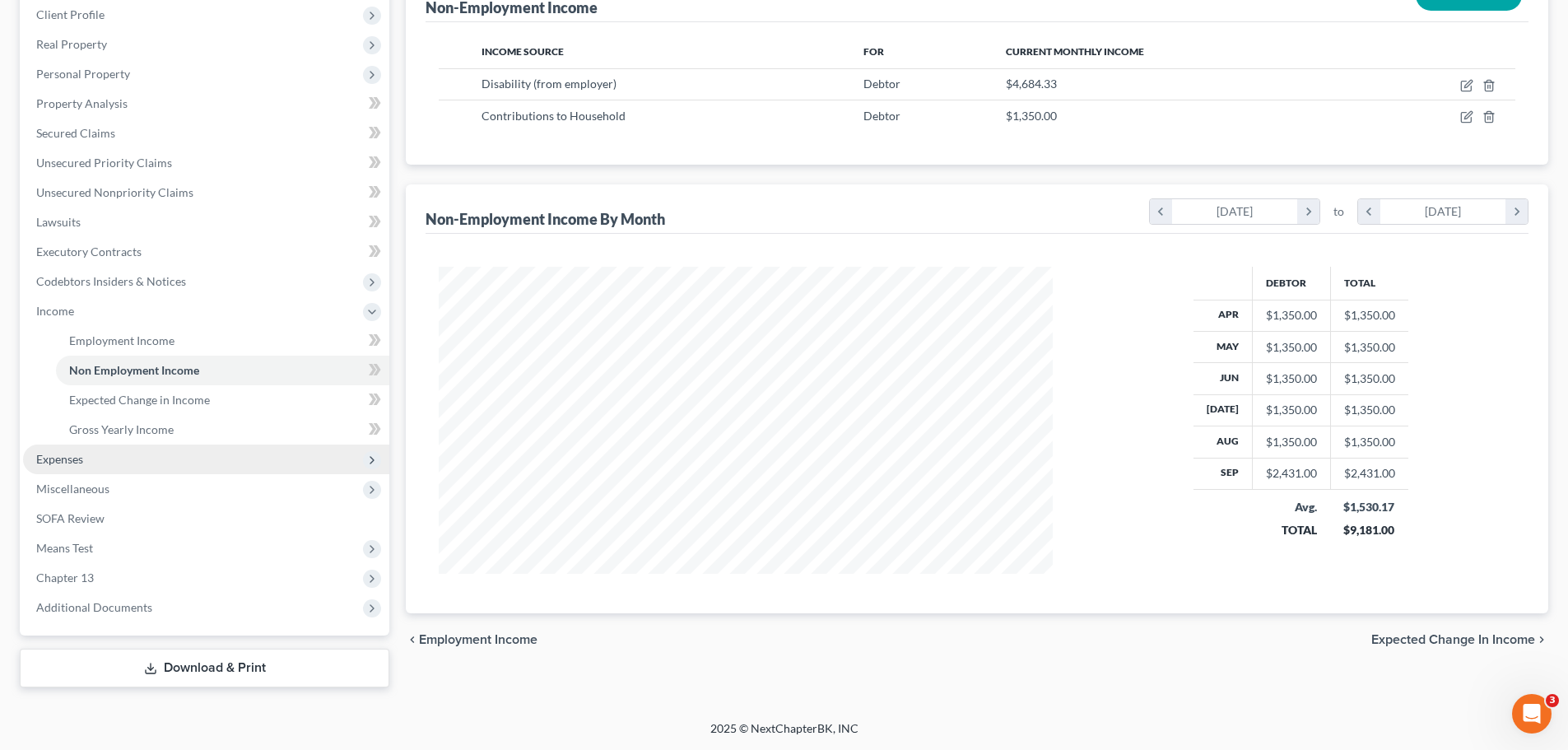
click at [95, 463] on span "Expenses" at bounding box center [205, 459] width 366 height 29
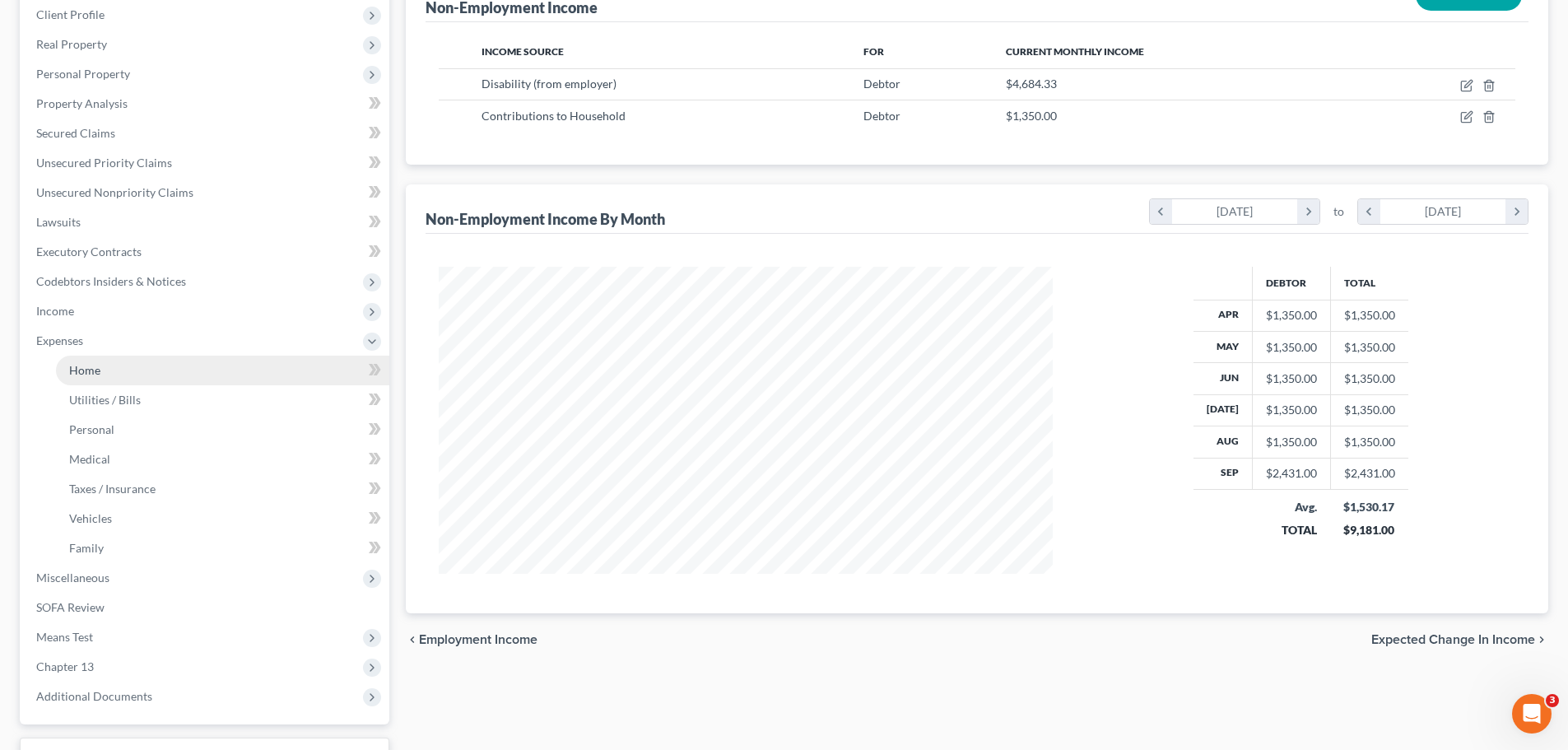
click at [101, 373] on link "Home" at bounding box center [222, 370] width 333 height 29
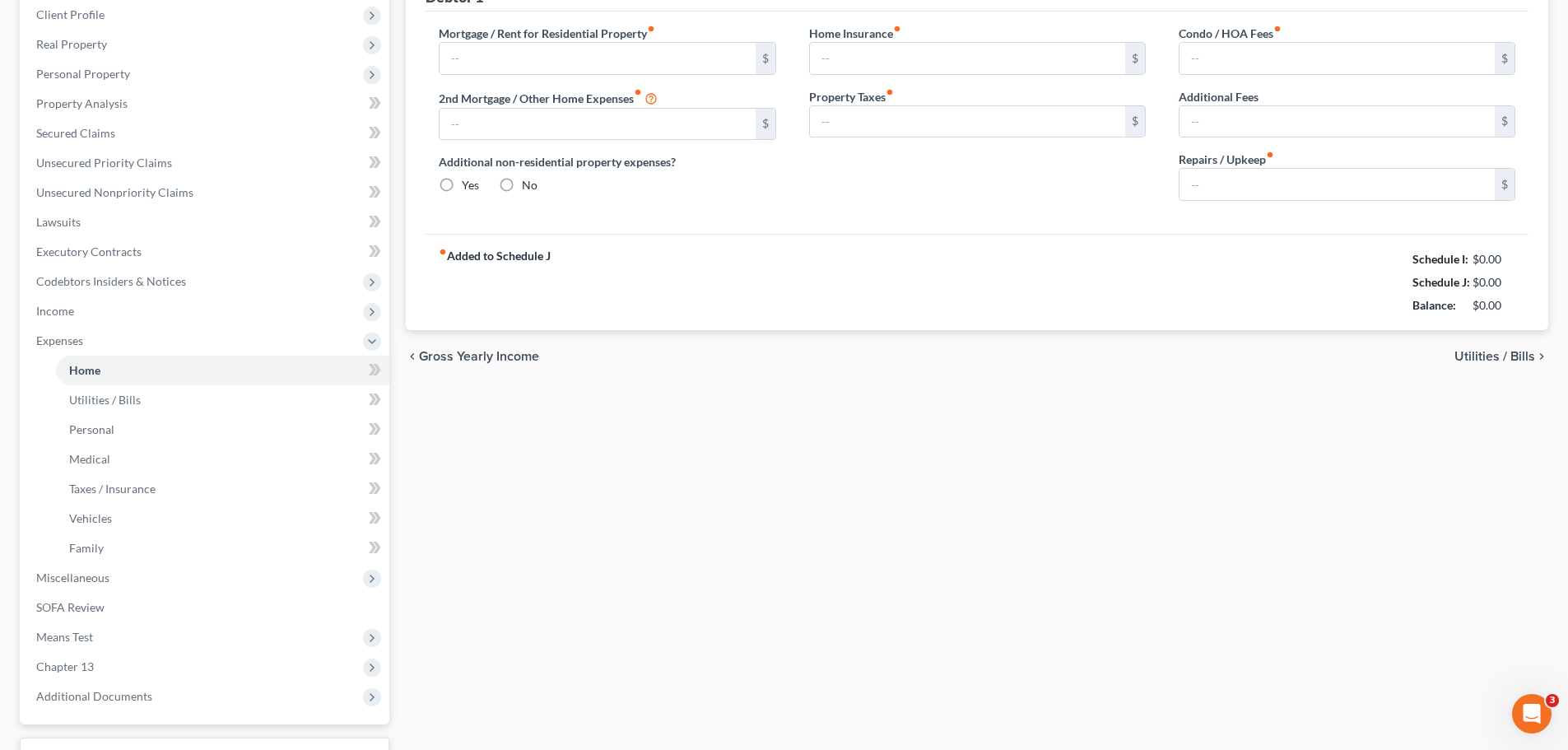
type input "1,682.91"
type input "0.00"
radio input "true"
type input "0.00"
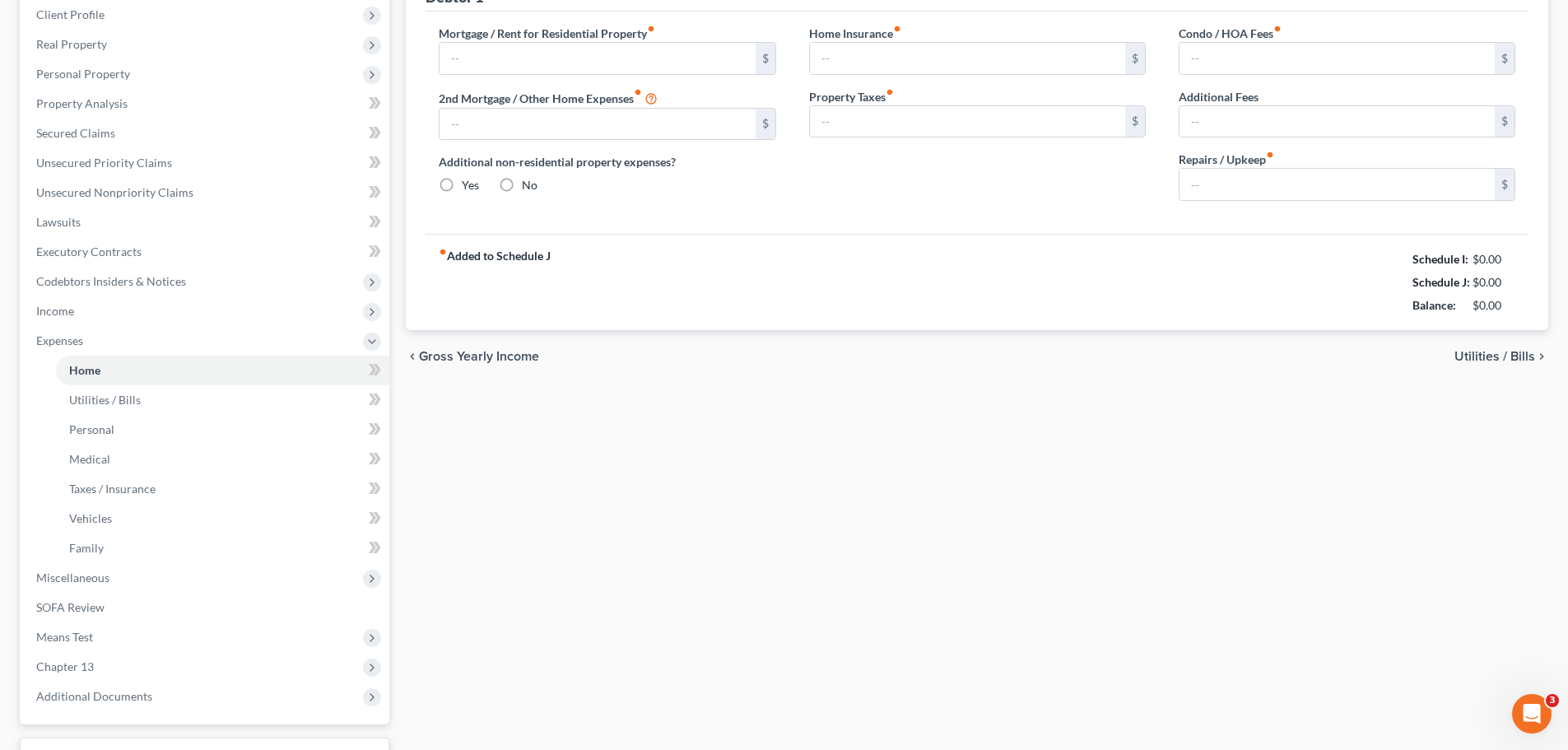
type input "0.00"
type input "50.00"
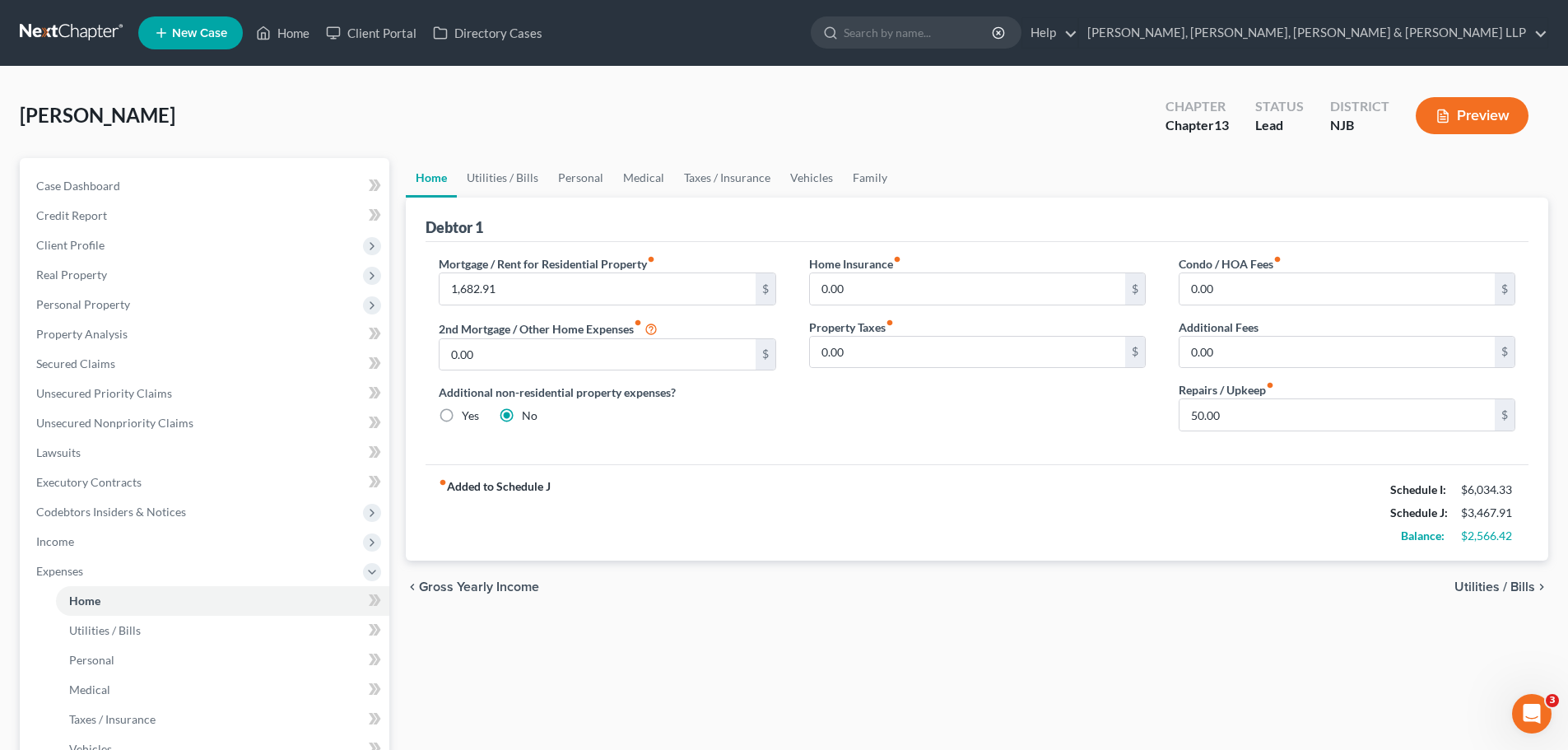
scroll to position [82, 0]
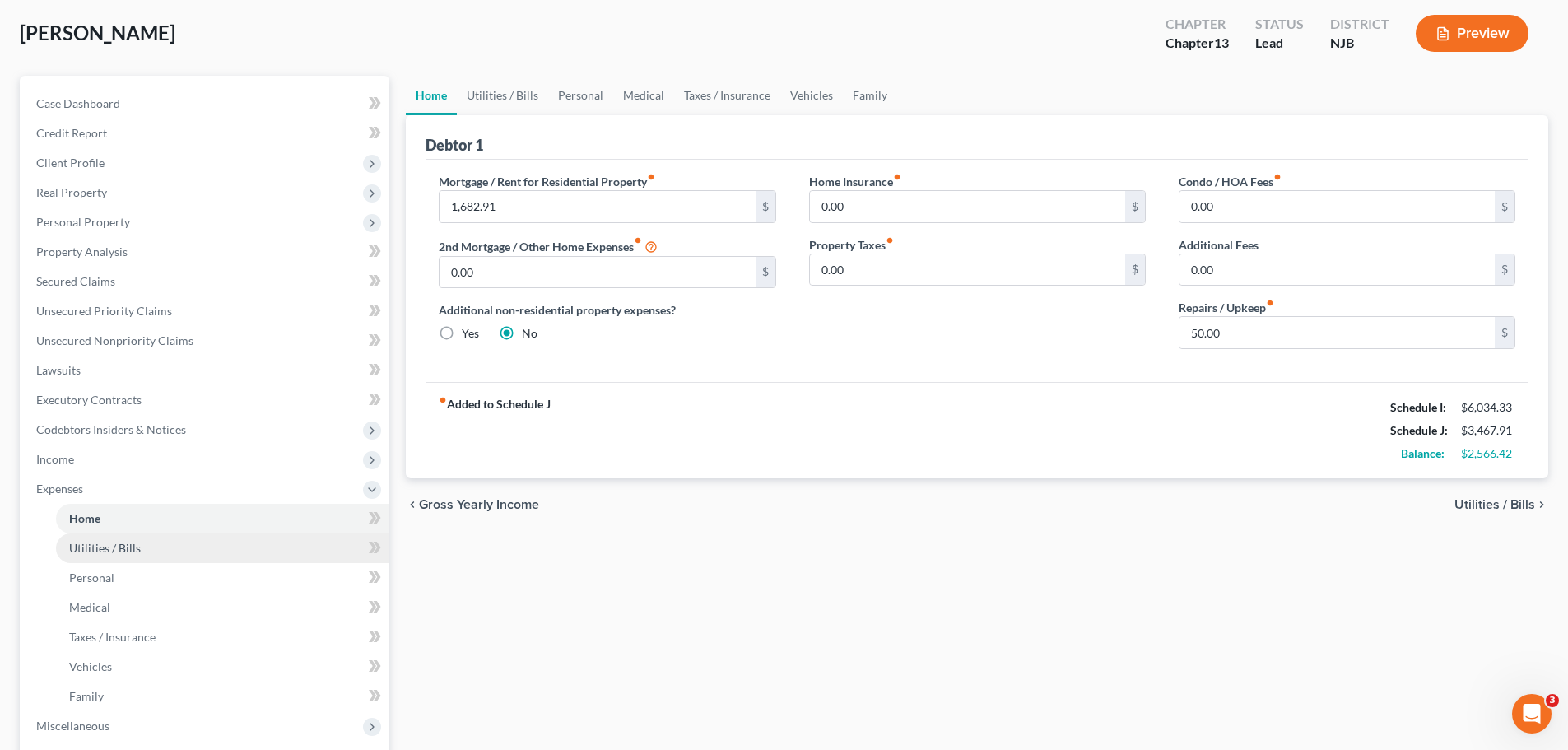
click at [88, 549] on span "Utilities / Bills" at bounding box center [105, 548] width 72 height 14
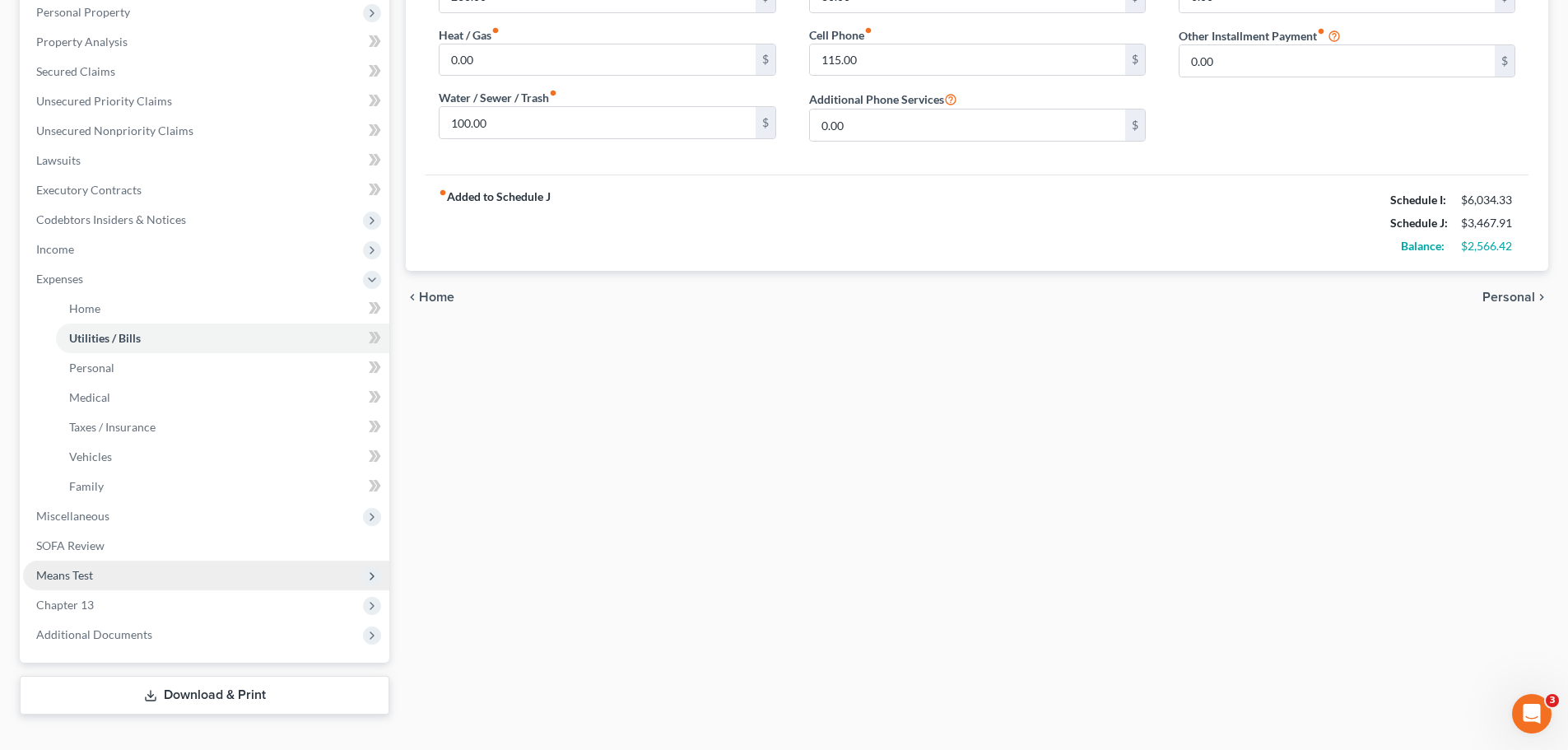
scroll to position [320, 0]
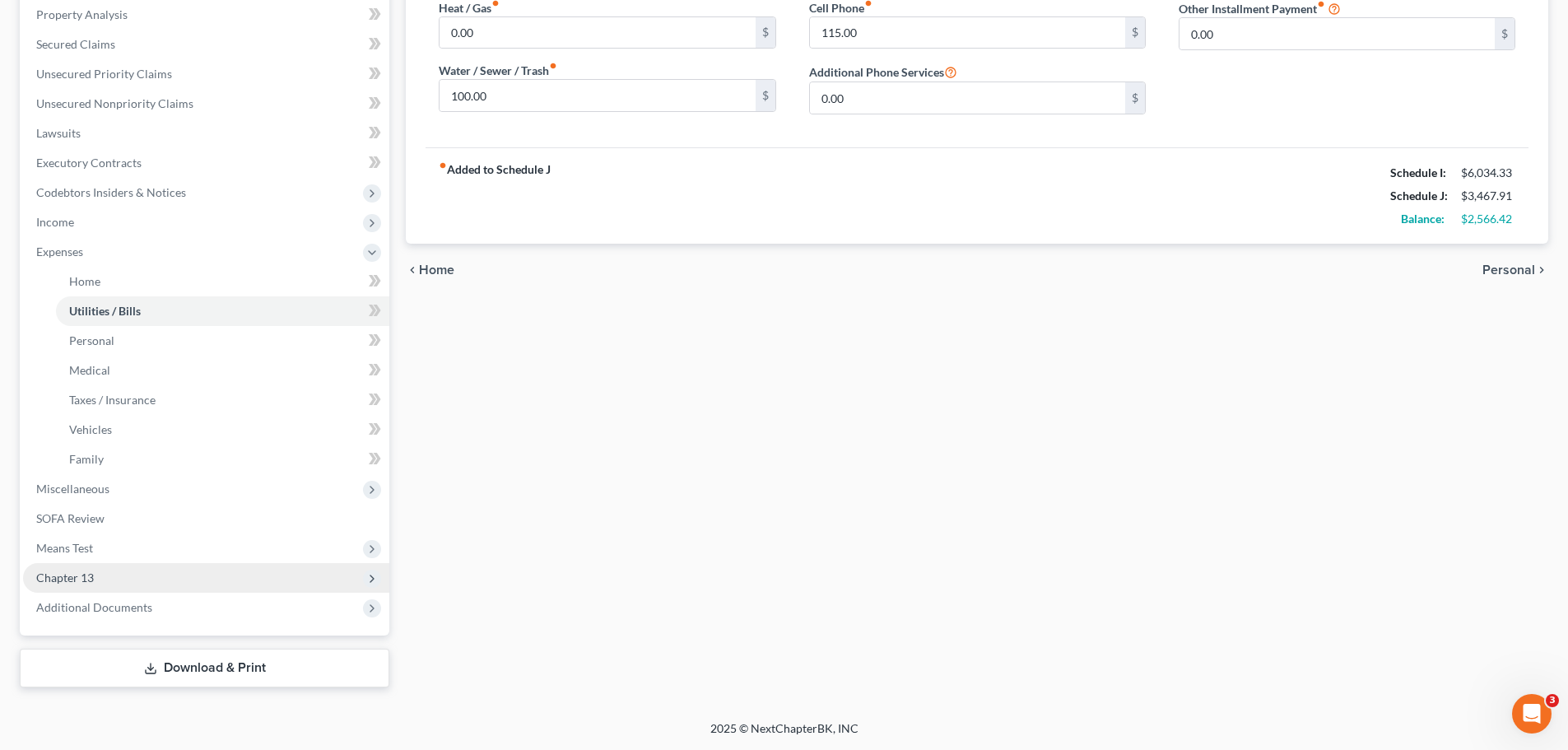
click at [94, 578] on span "Chapter 13" at bounding box center [205, 577] width 366 height 29
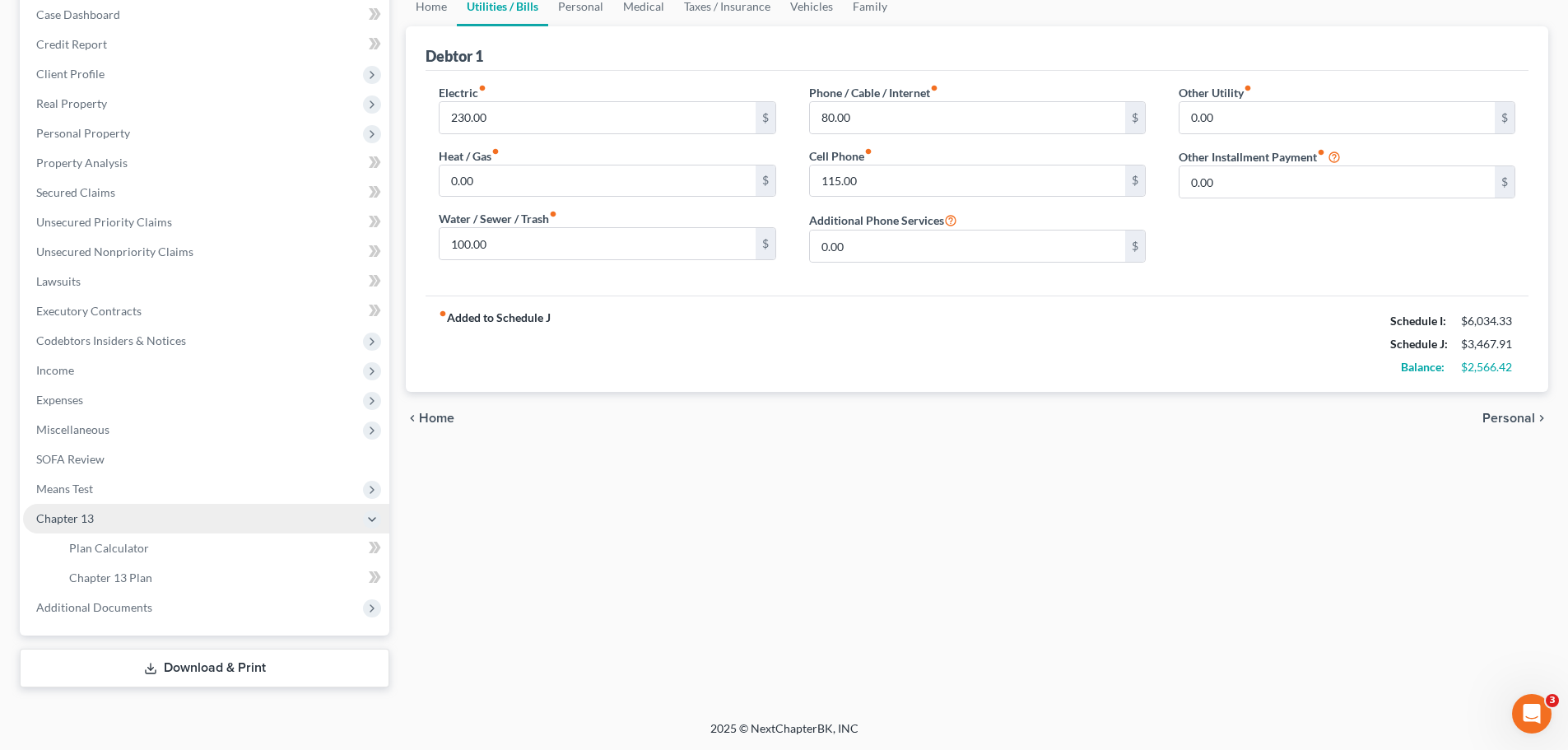
scroll to position [171, 0]
click at [125, 576] on span "Chapter 13 Plan" at bounding box center [111, 577] width 83 height 14
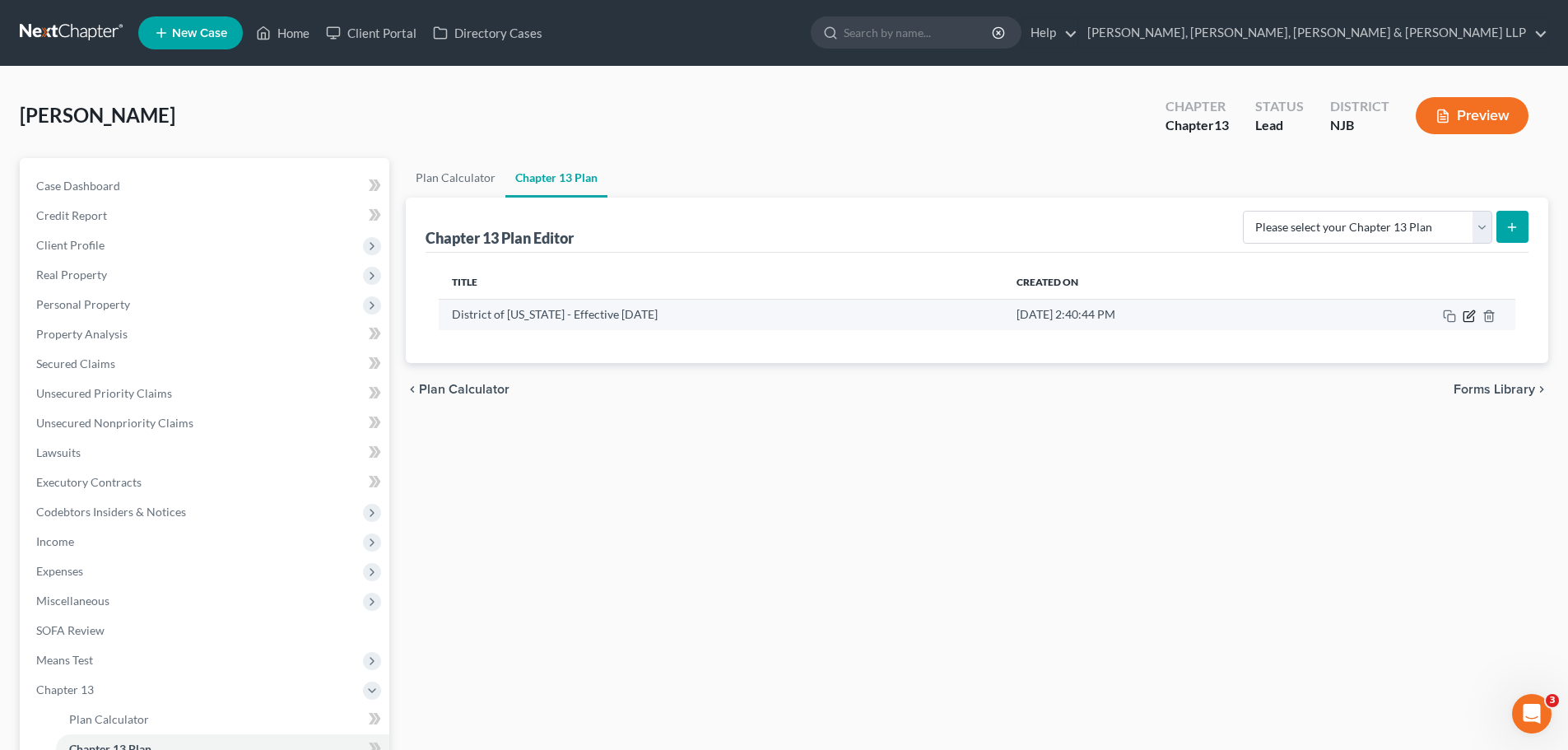
click at [1472, 320] on icon "button" at bounding box center [1470, 316] width 13 height 13
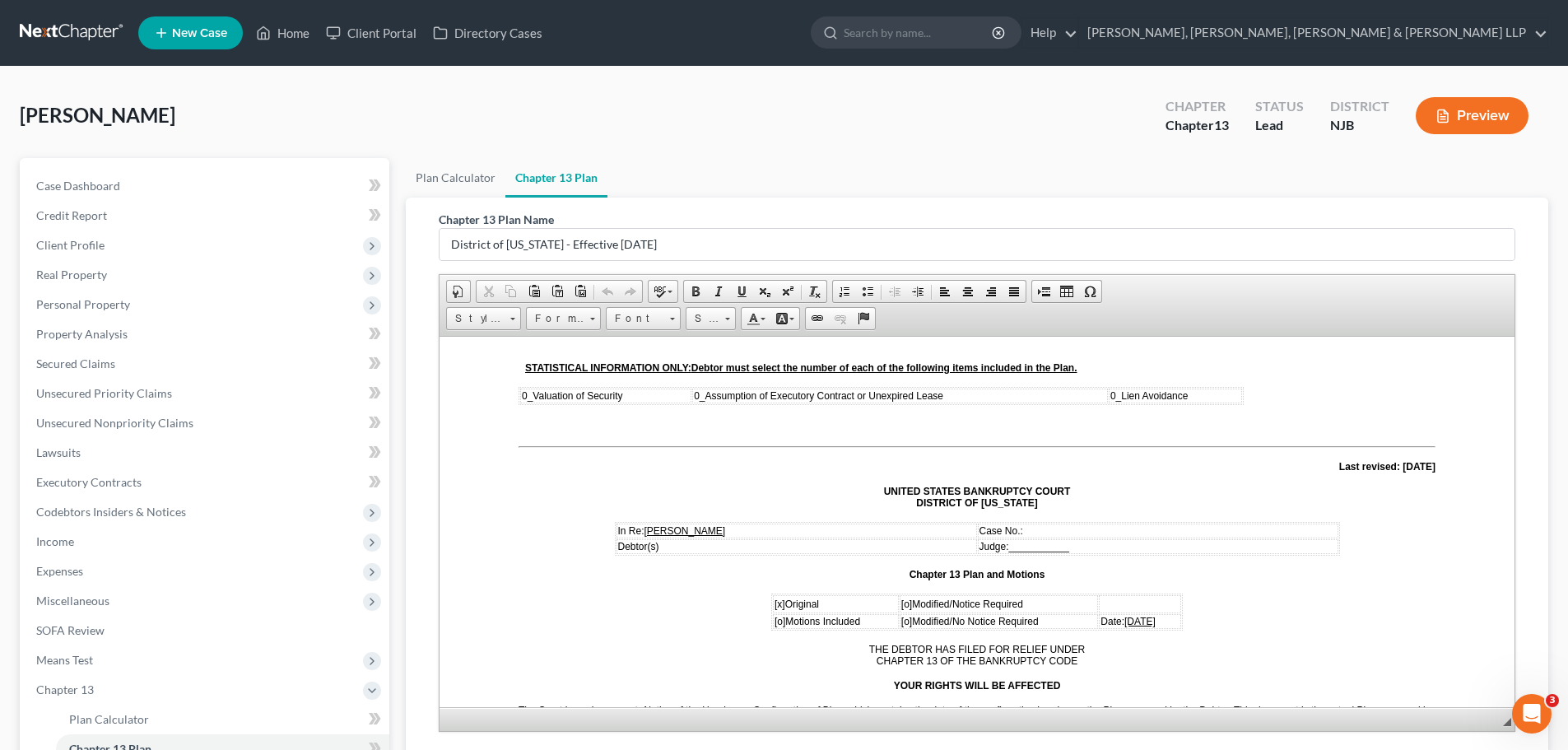
scroll to position [82, 0]
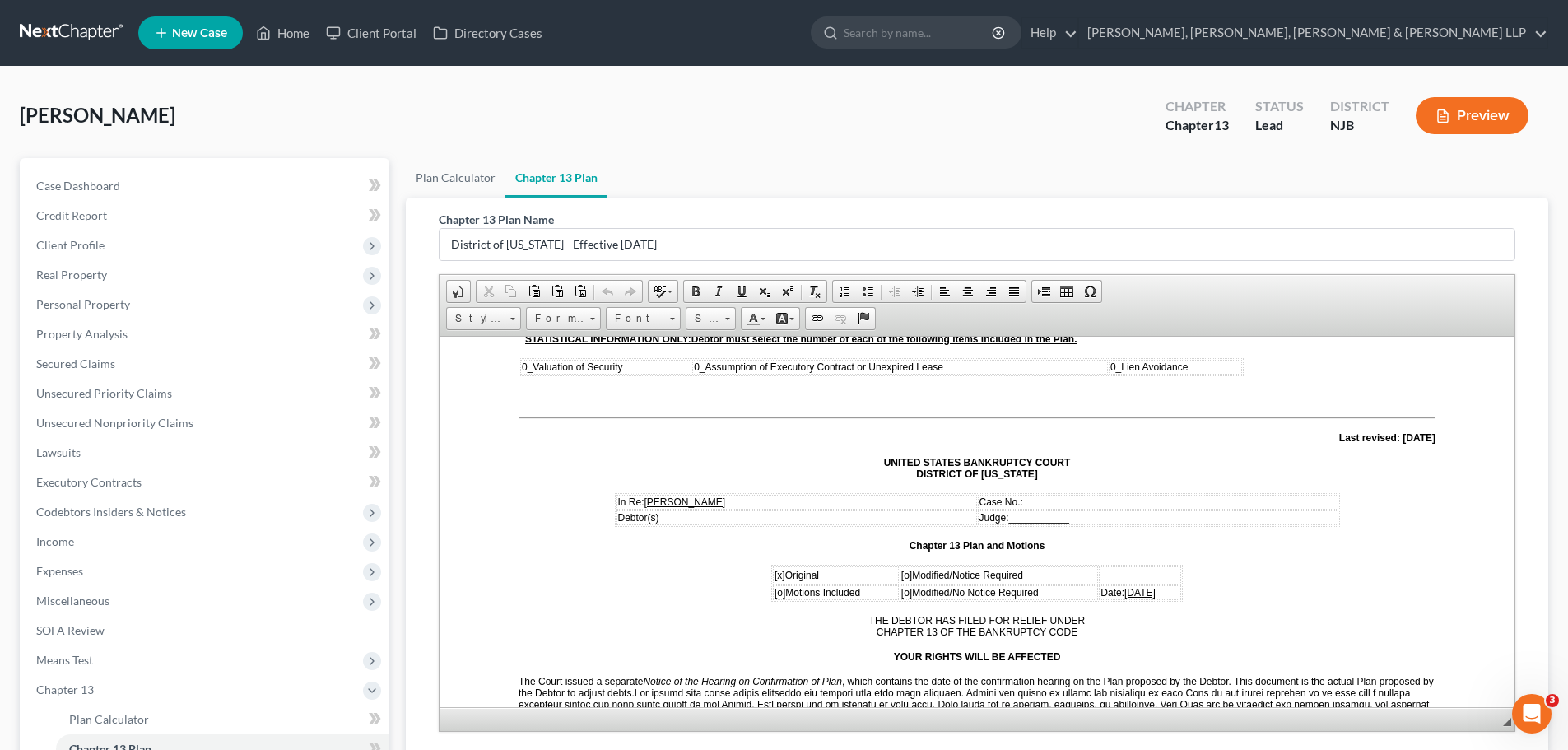
click at [1155, 591] on td "Date: [DATE]" at bounding box center [1139, 592] width 82 height 15
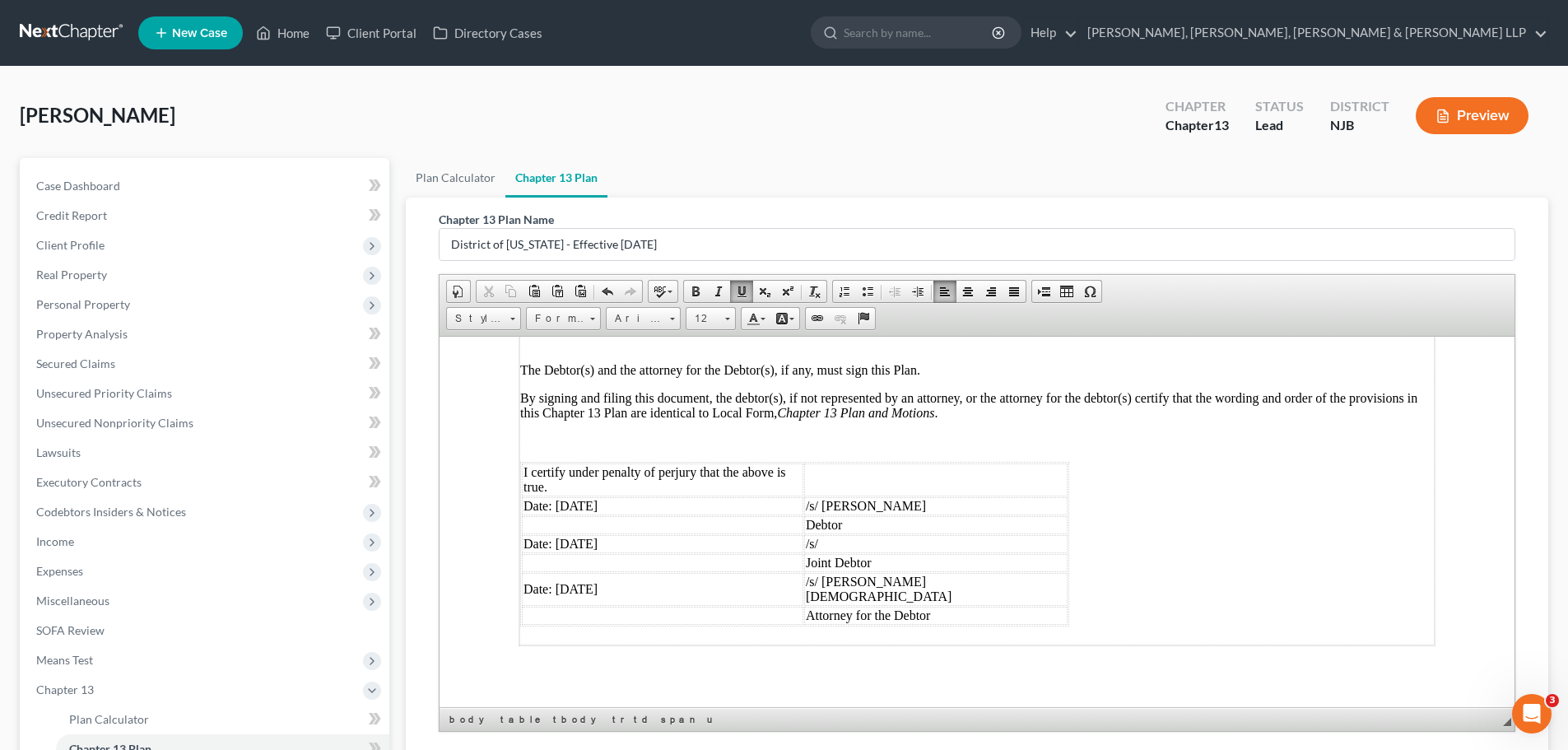
scroll to position [4298, 0]
click at [731, 493] on td "Date: [DATE]" at bounding box center [663, 501] width 282 height 18
click at [535, 531] on td "Date: [DATE]" at bounding box center [663, 539] width 282 height 18
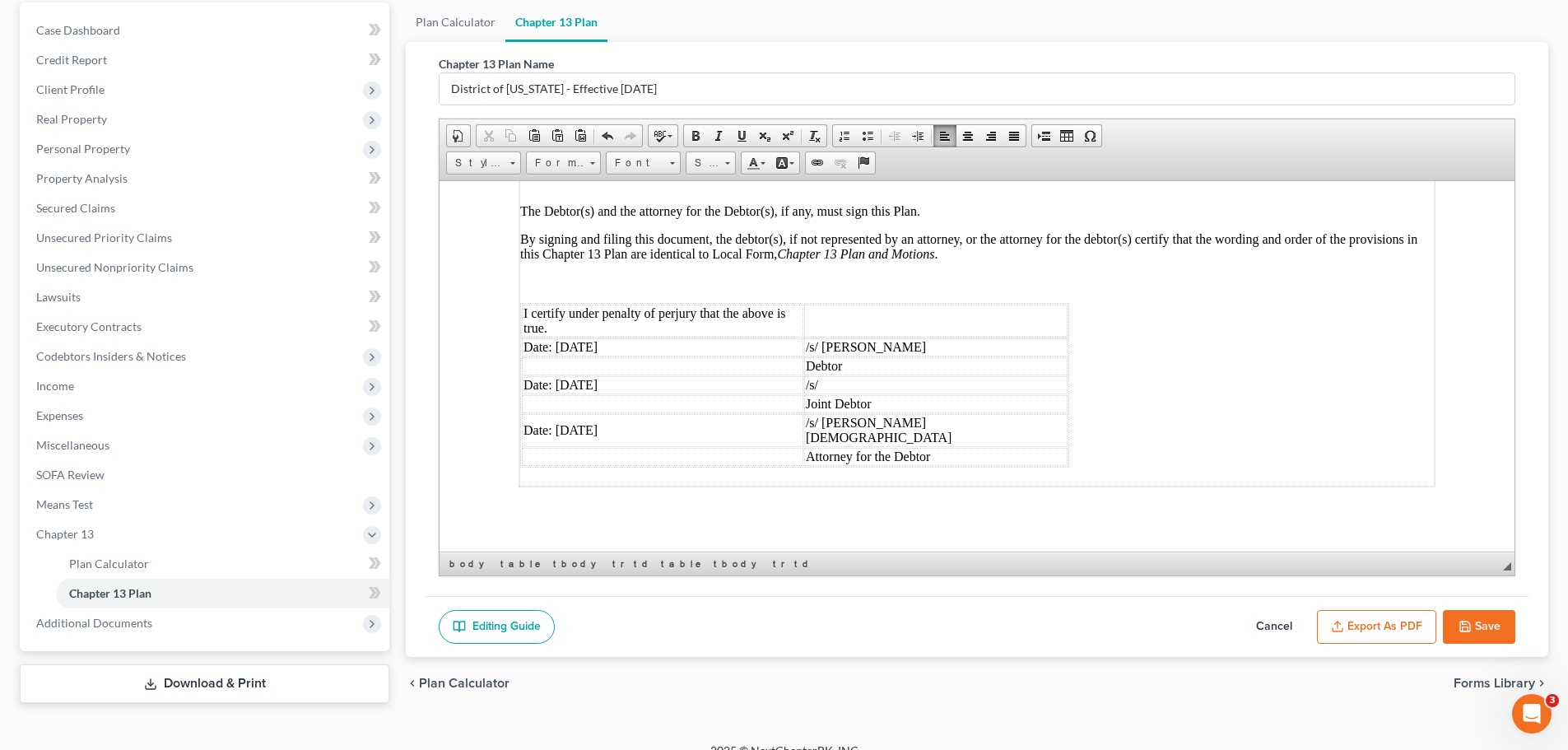
scroll to position [176, 0]
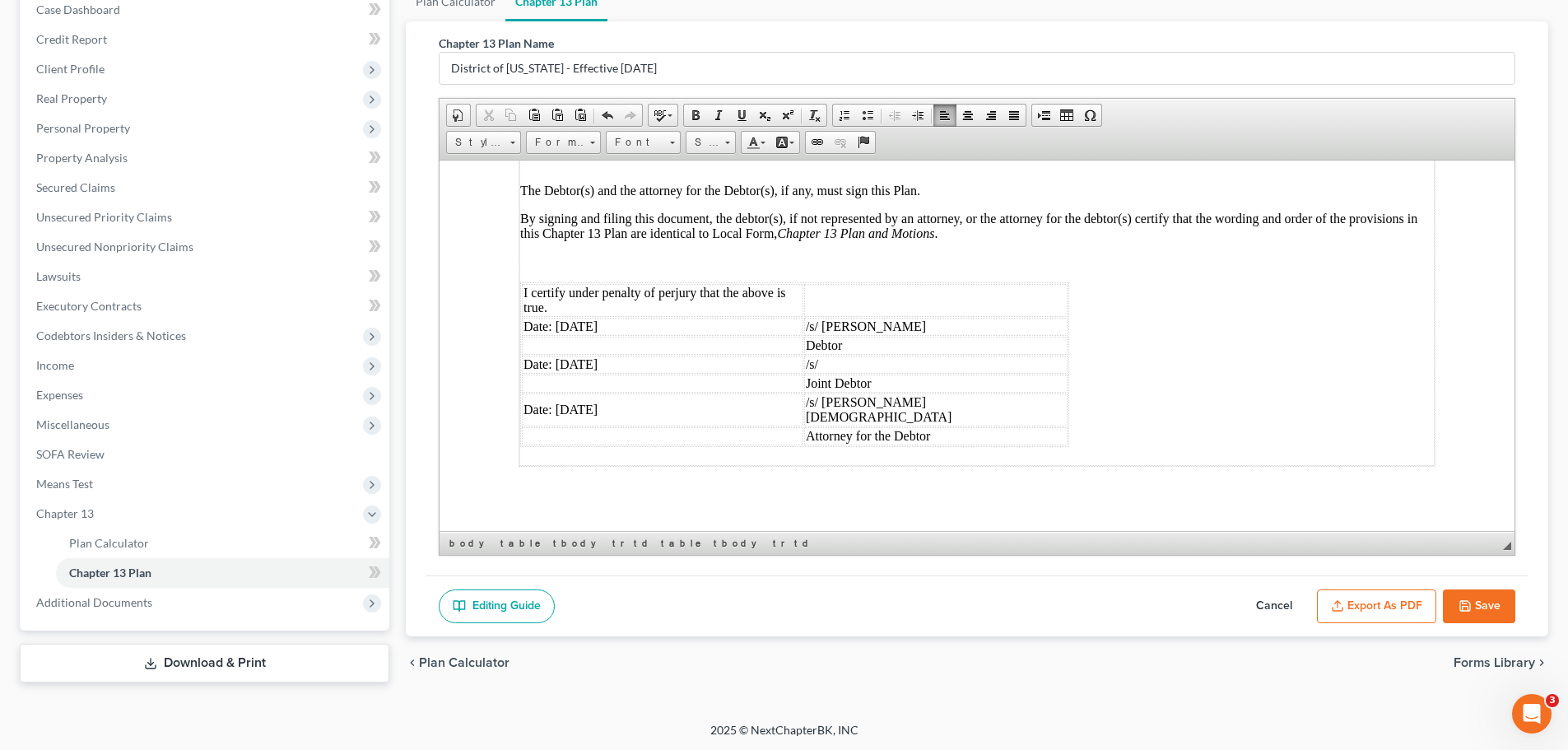
click at [1485, 602] on button "Save" at bounding box center [1479, 606] width 73 height 35
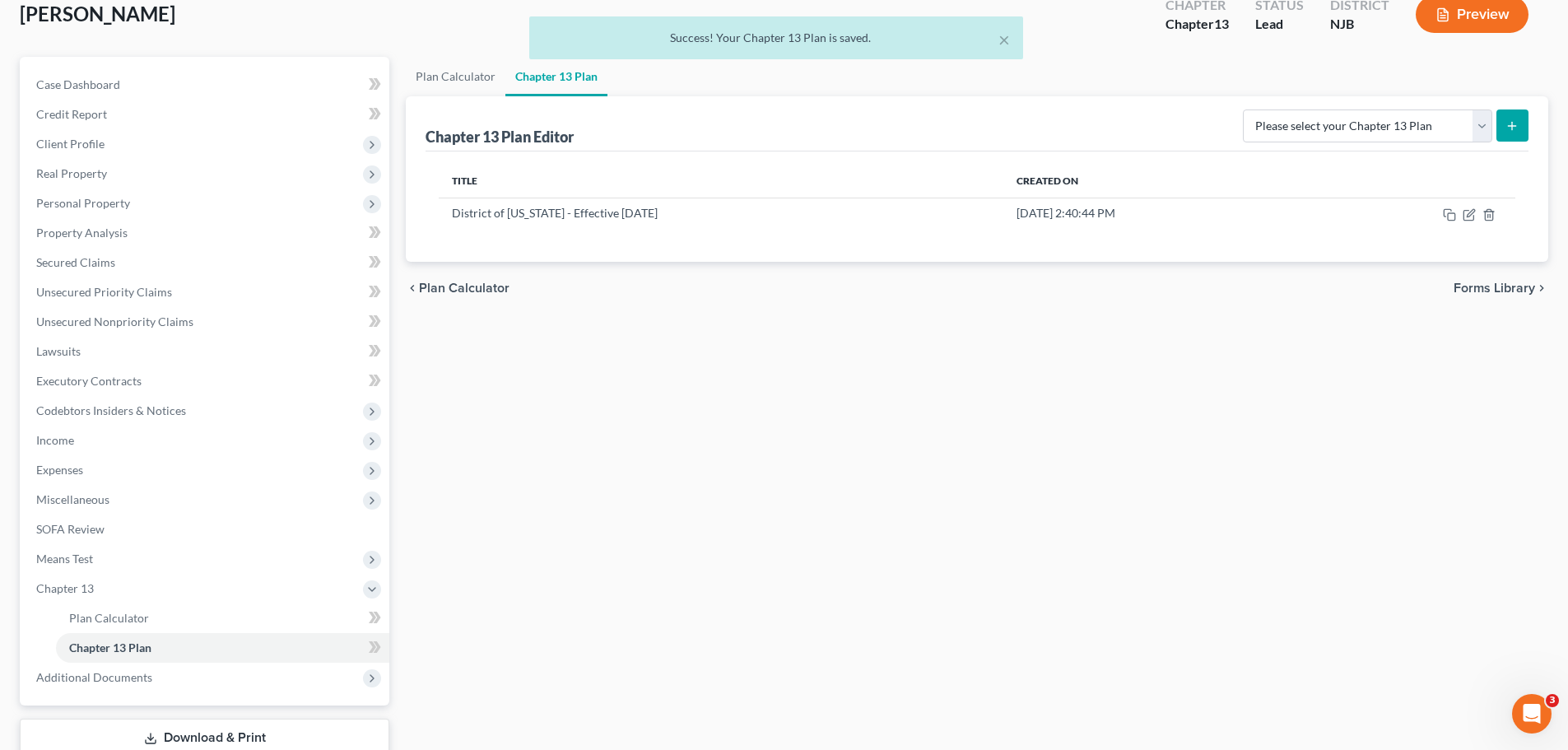
scroll to position [0, 0]
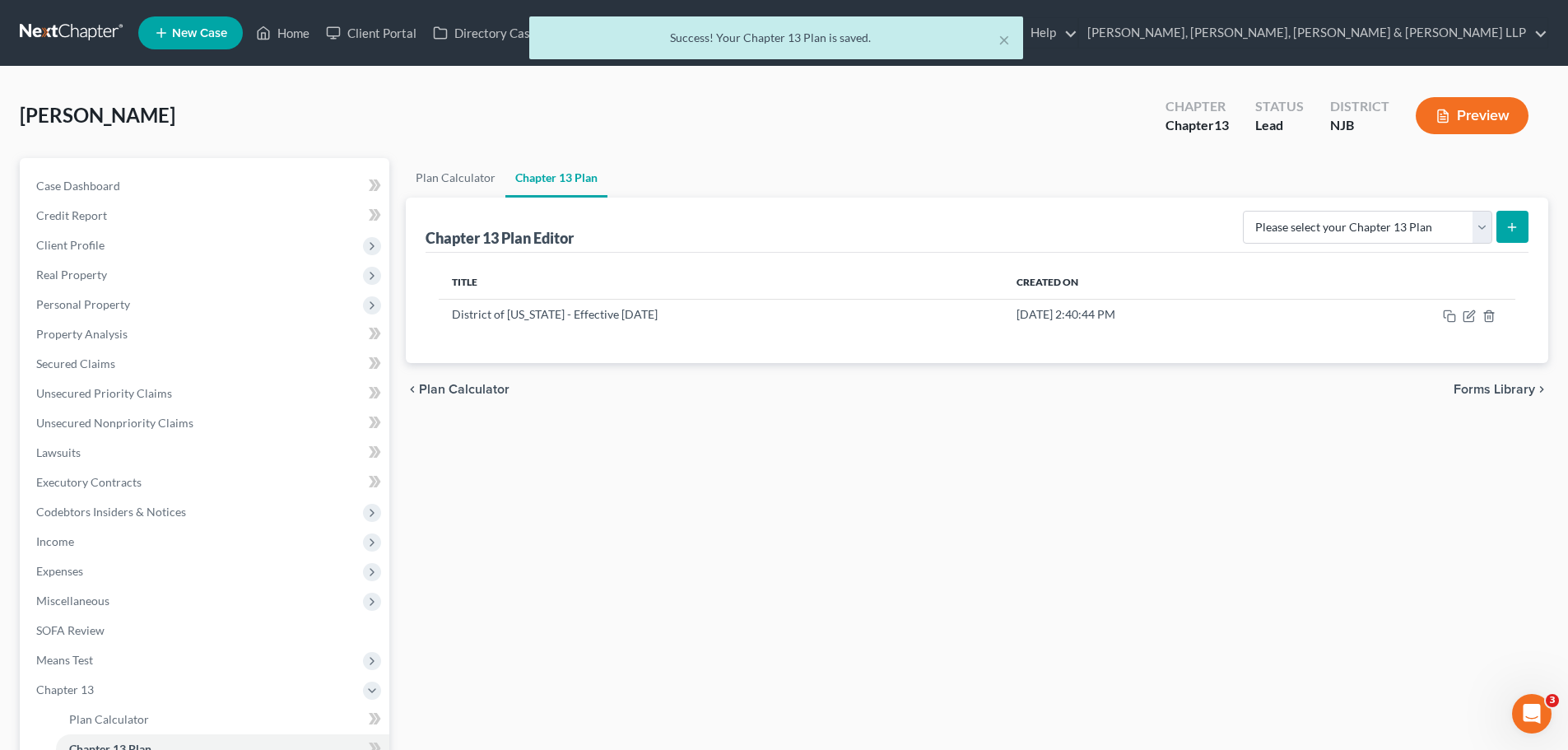
click at [1367, 33] on div "× Success! Your Chapter 13 Plan is saved." at bounding box center [775, 42] width 1568 height 51
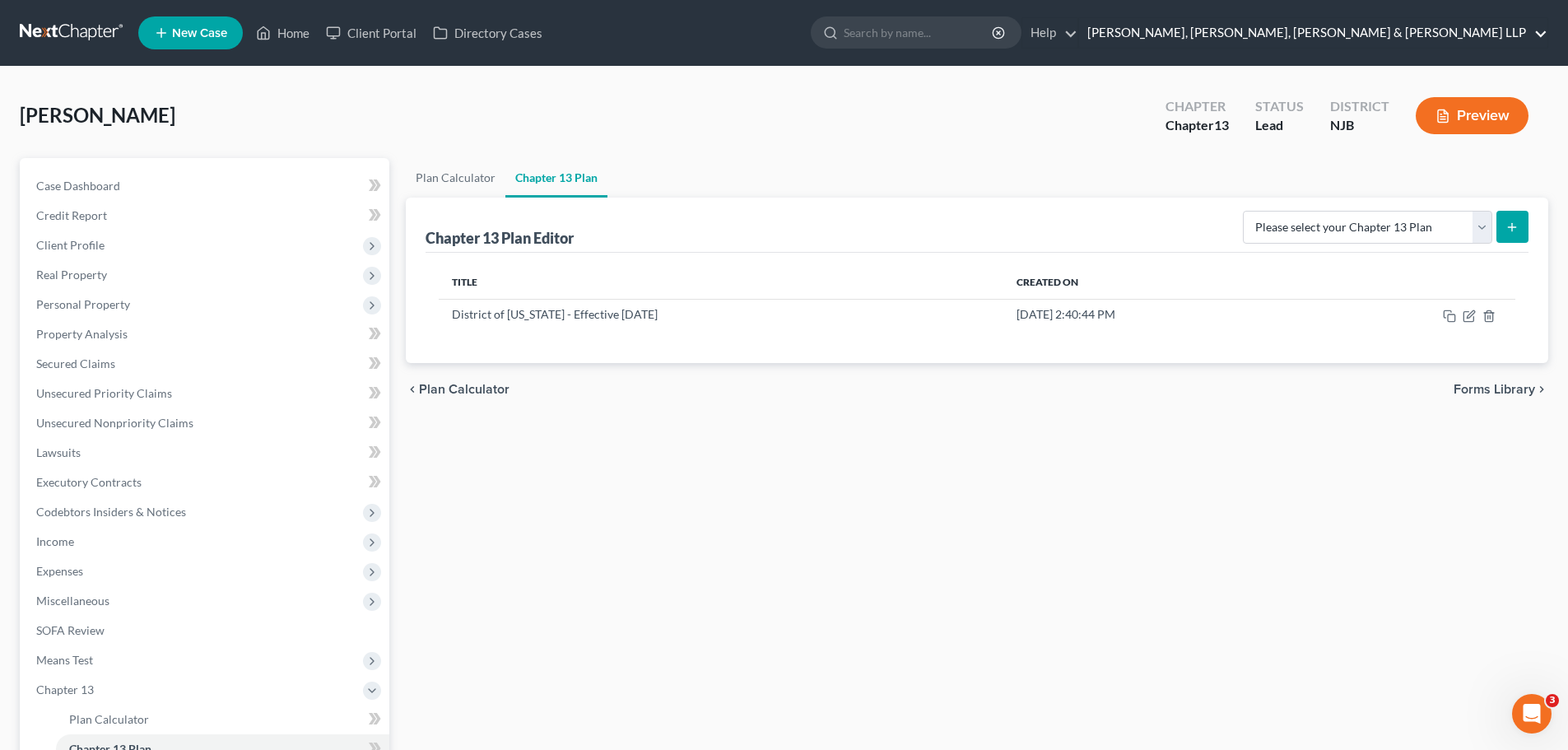
click at [1453, 38] on link "[PERSON_NAME], [PERSON_NAME], [PERSON_NAME] & [PERSON_NAME] LLP" at bounding box center [1313, 32] width 468 height 29
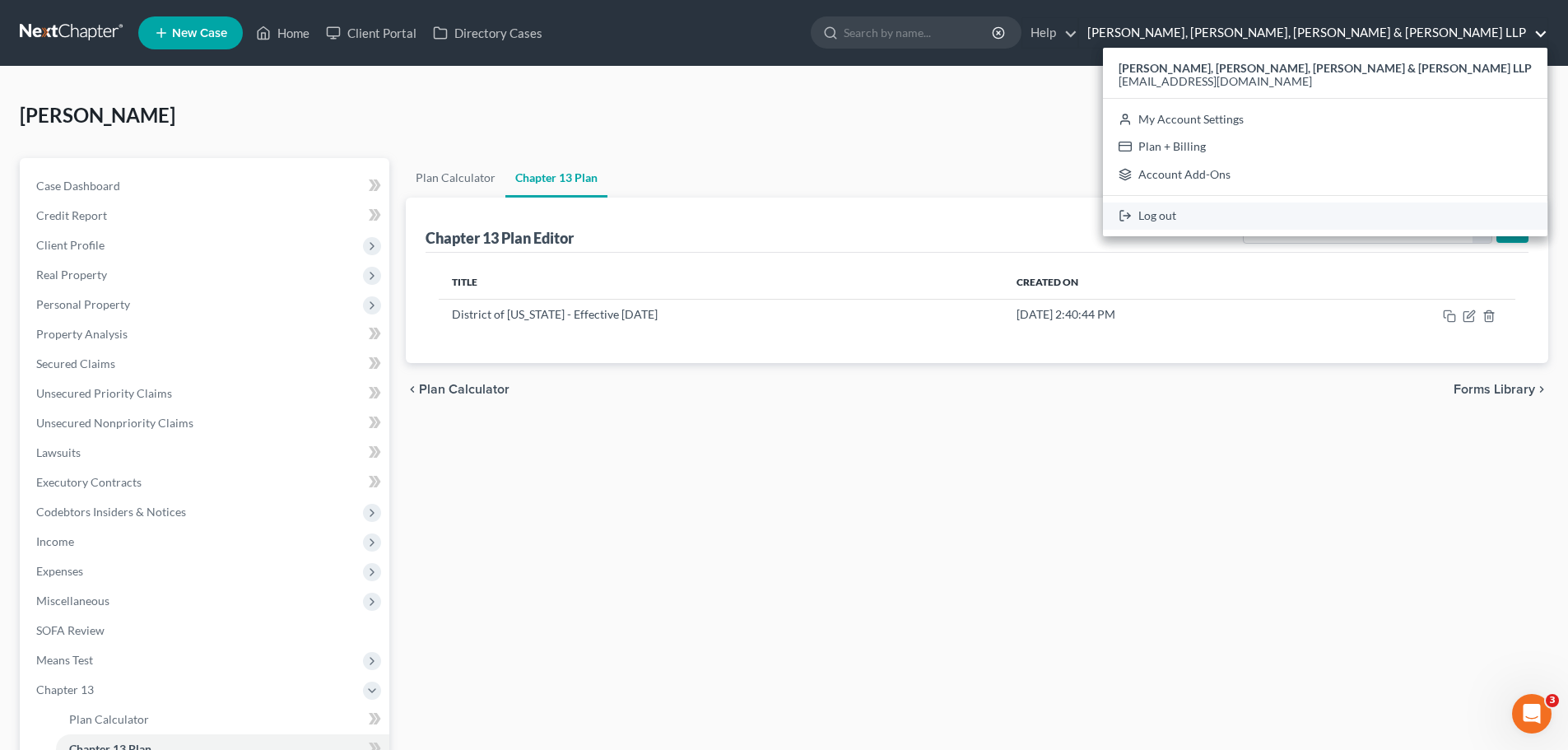
click at [1326, 218] on link "Log out" at bounding box center [1326, 217] width 445 height 28
